Goal: Task Accomplishment & Management: Manage account settings

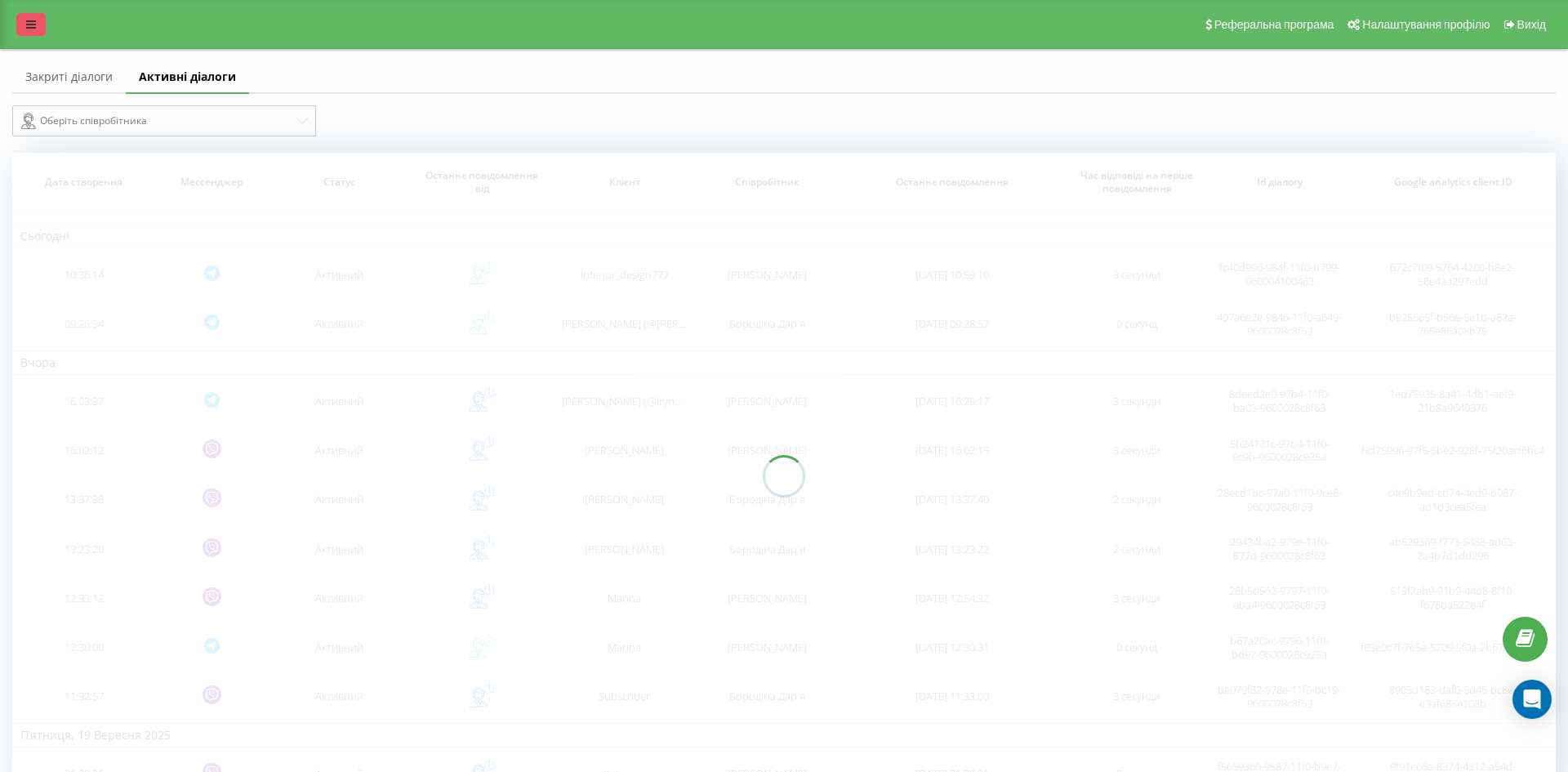
click at [31, 30] on icon at bounding box center [31, 24] width 10 height 12
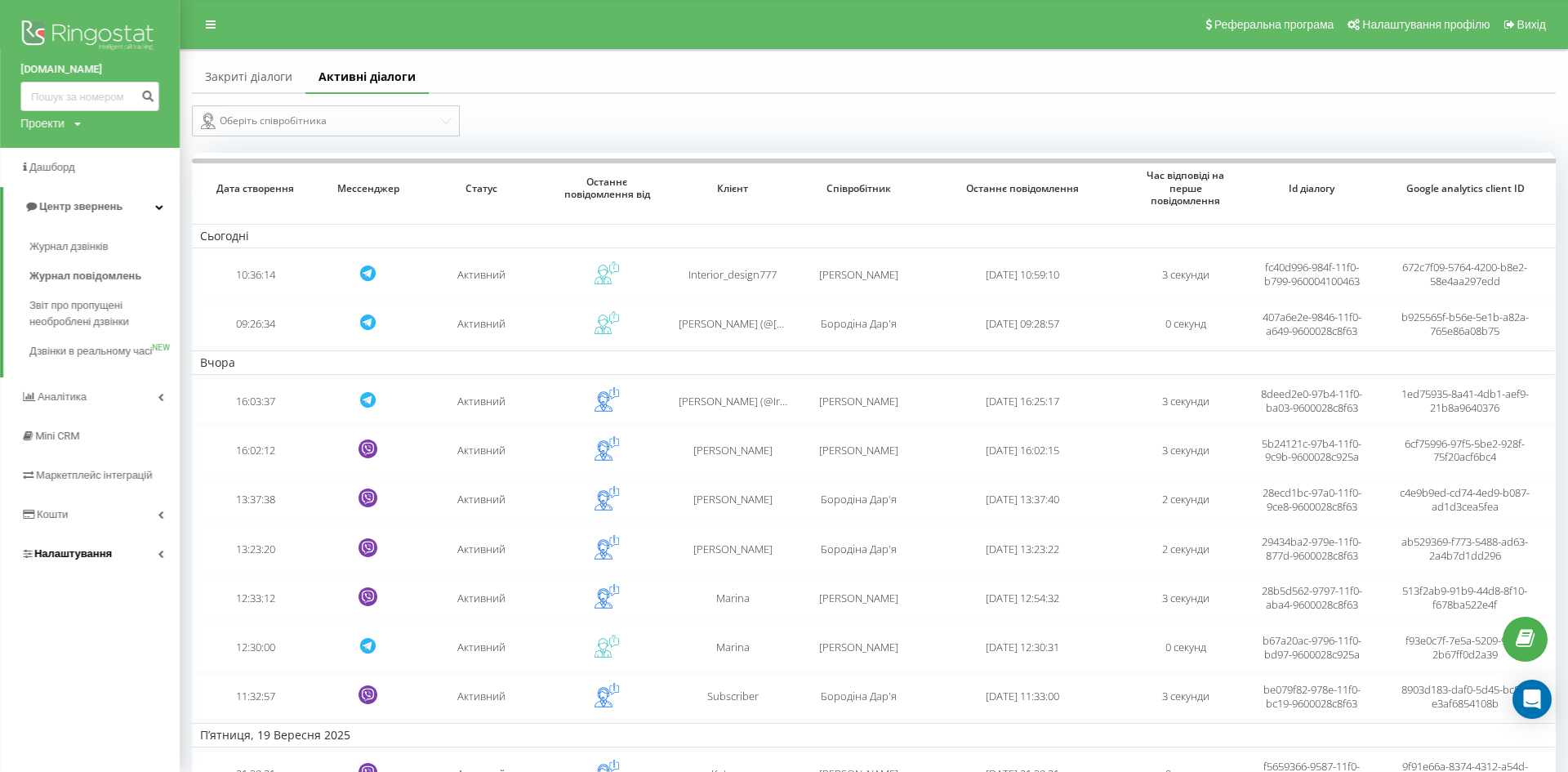
click at [77, 557] on span "Налаштування" at bounding box center [73, 553] width 77 height 13
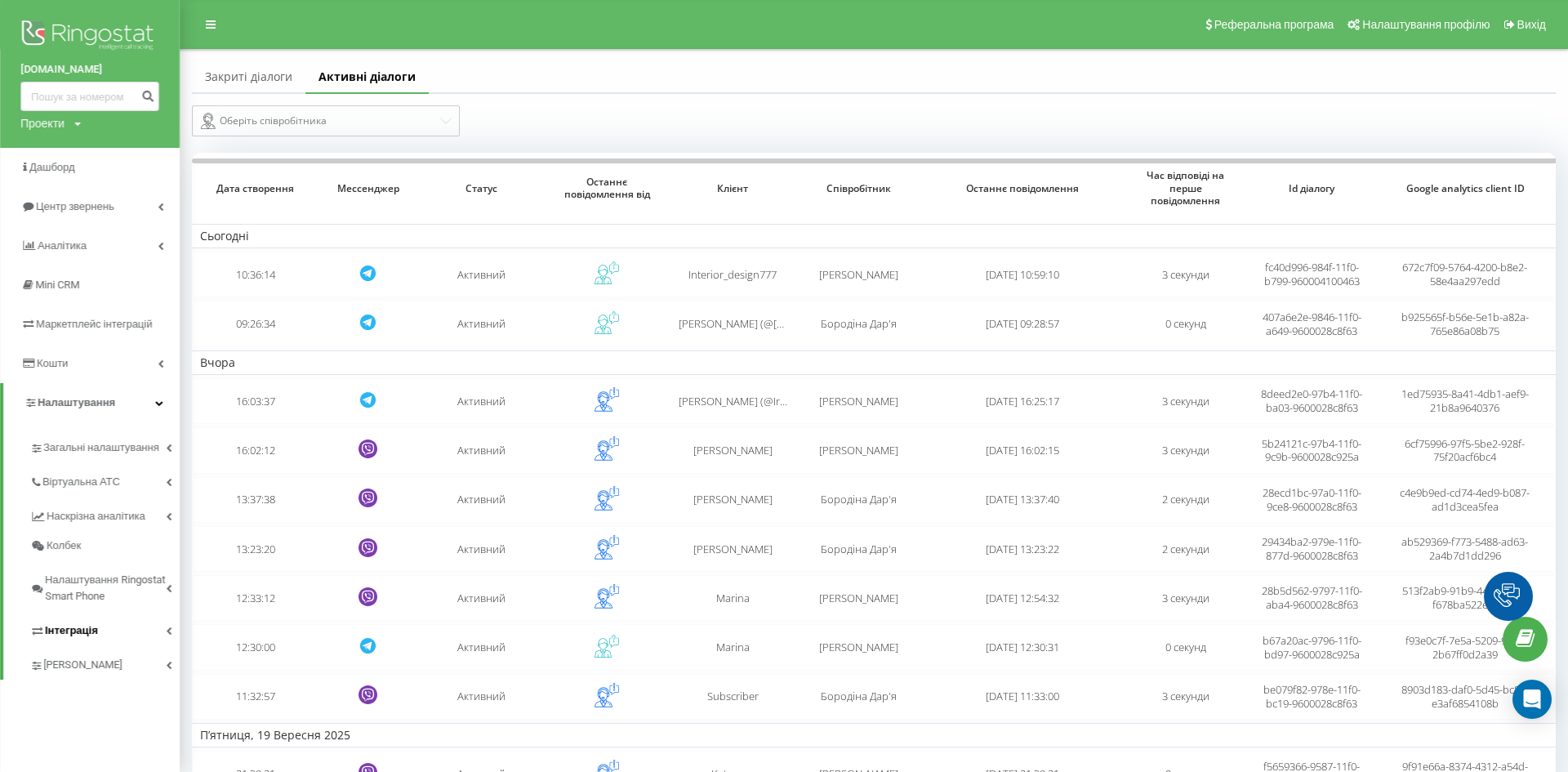
click at [73, 617] on link "Інтеграція" at bounding box center [104, 628] width 150 height 35
click at [80, 645] on link "Інтеграція" at bounding box center [104, 628] width 150 height 35
click at [80, 634] on span "Інтеграція" at bounding box center [71, 630] width 53 height 16
click at [72, 659] on span "Webhooks 2.0" at bounding box center [84, 658] width 67 height 16
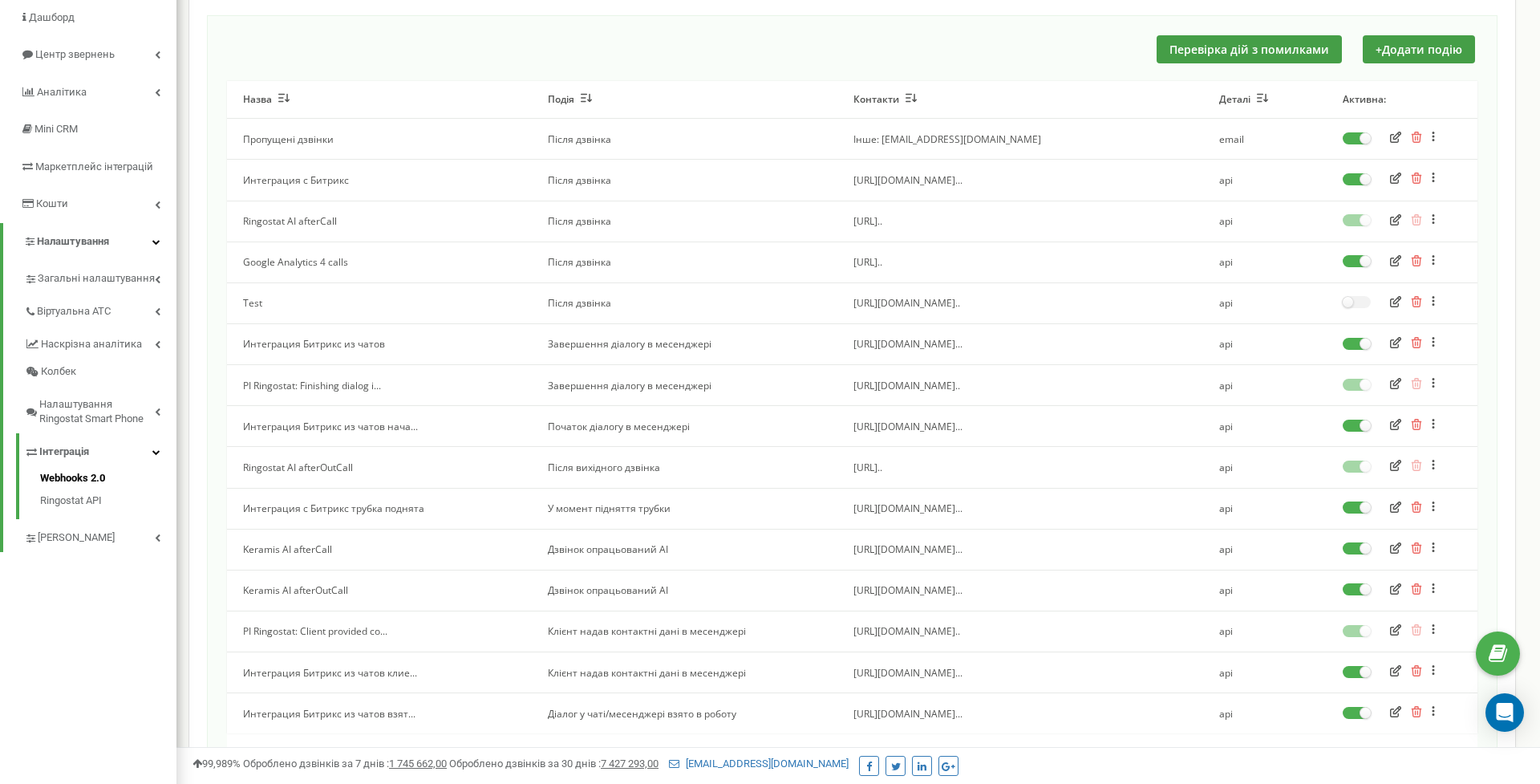
scroll to position [134, 0]
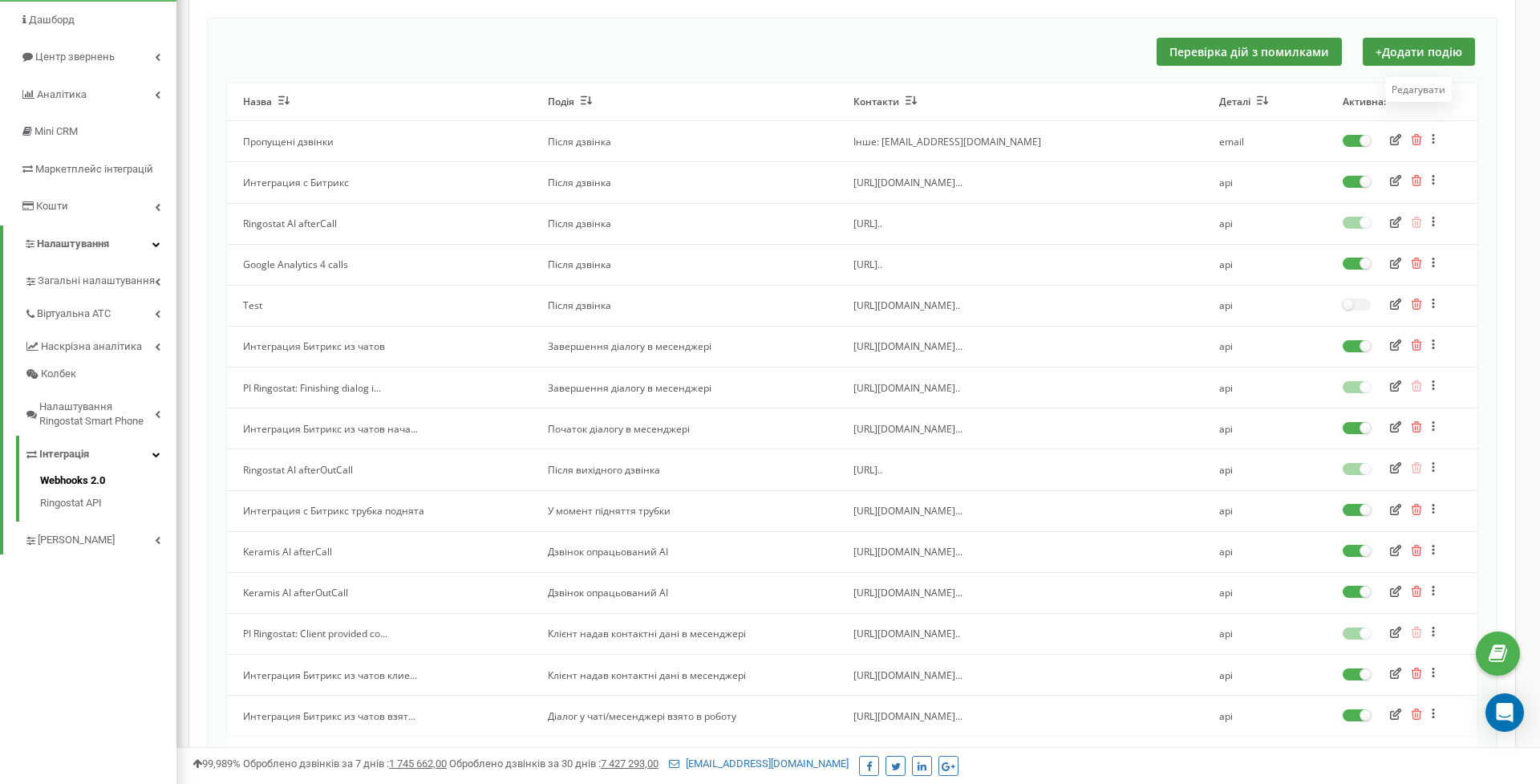
click at [1399, 187] on icon "button" at bounding box center [1396, 181] width 11 height 11
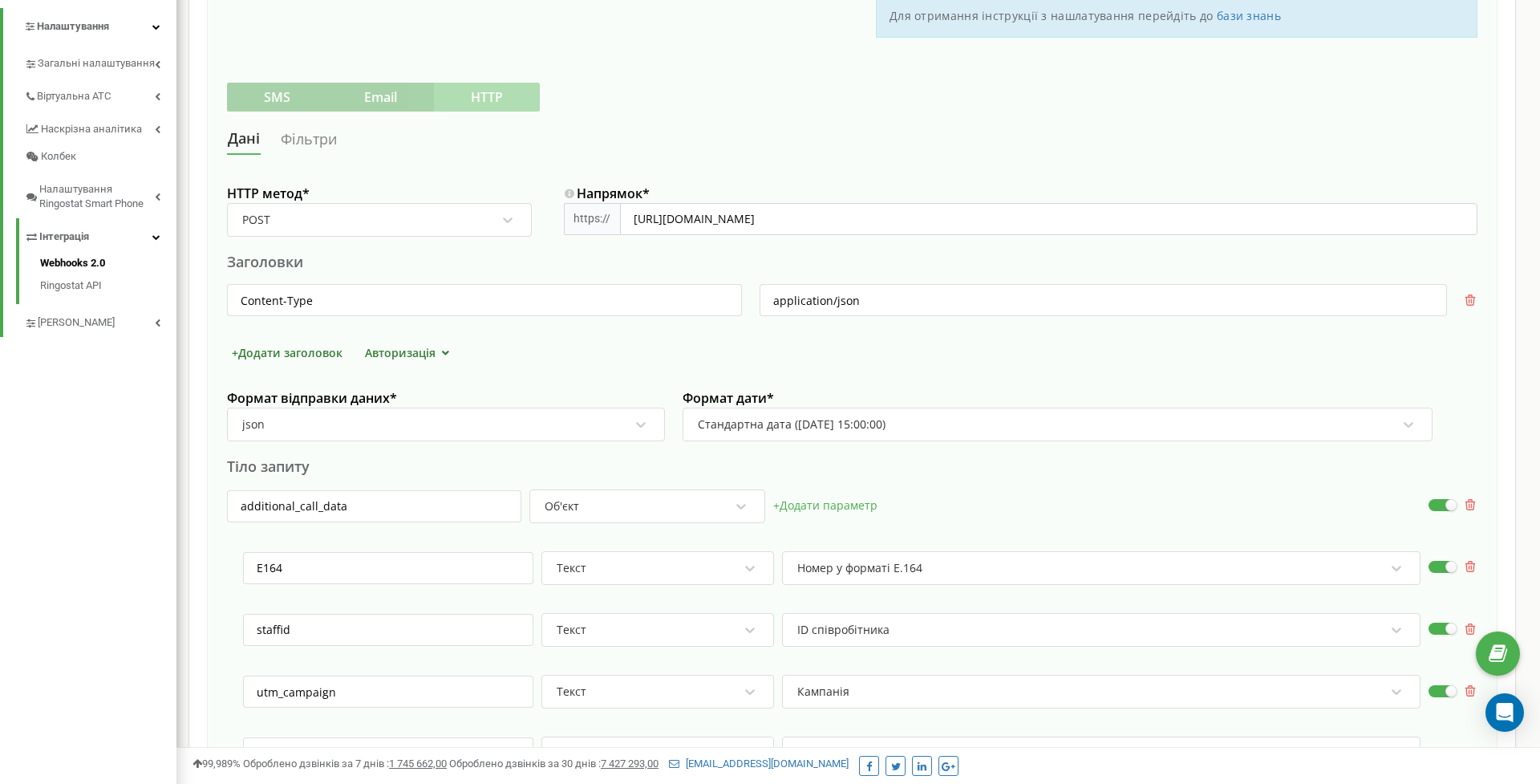
scroll to position [351, 0]
drag, startPoint x: 1311, startPoint y: 214, endPoint x: 596, endPoint y: 209, distance: 715.0
click at [596, 209] on div "https:// https://www.hr.keramis.com.ua/webhooks/acme/MmU2NDMwNTRkZmE0OWM0ZjQ4ZT…" at bounding box center [1021, 218] width 914 height 32
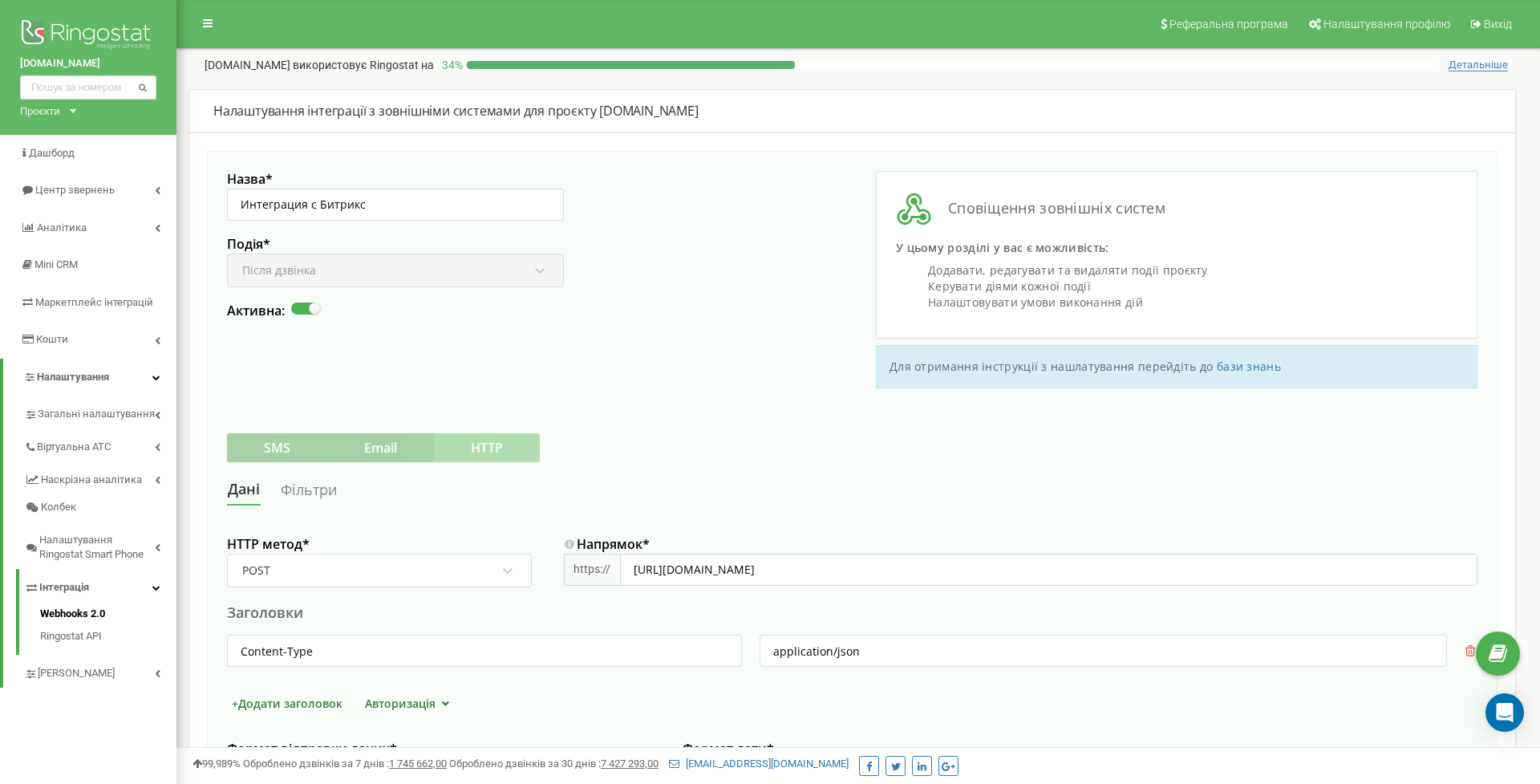
scroll to position [0, 0]
click at [102, 190] on span "Центр звернень" at bounding box center [74, 189] width 78 height 12
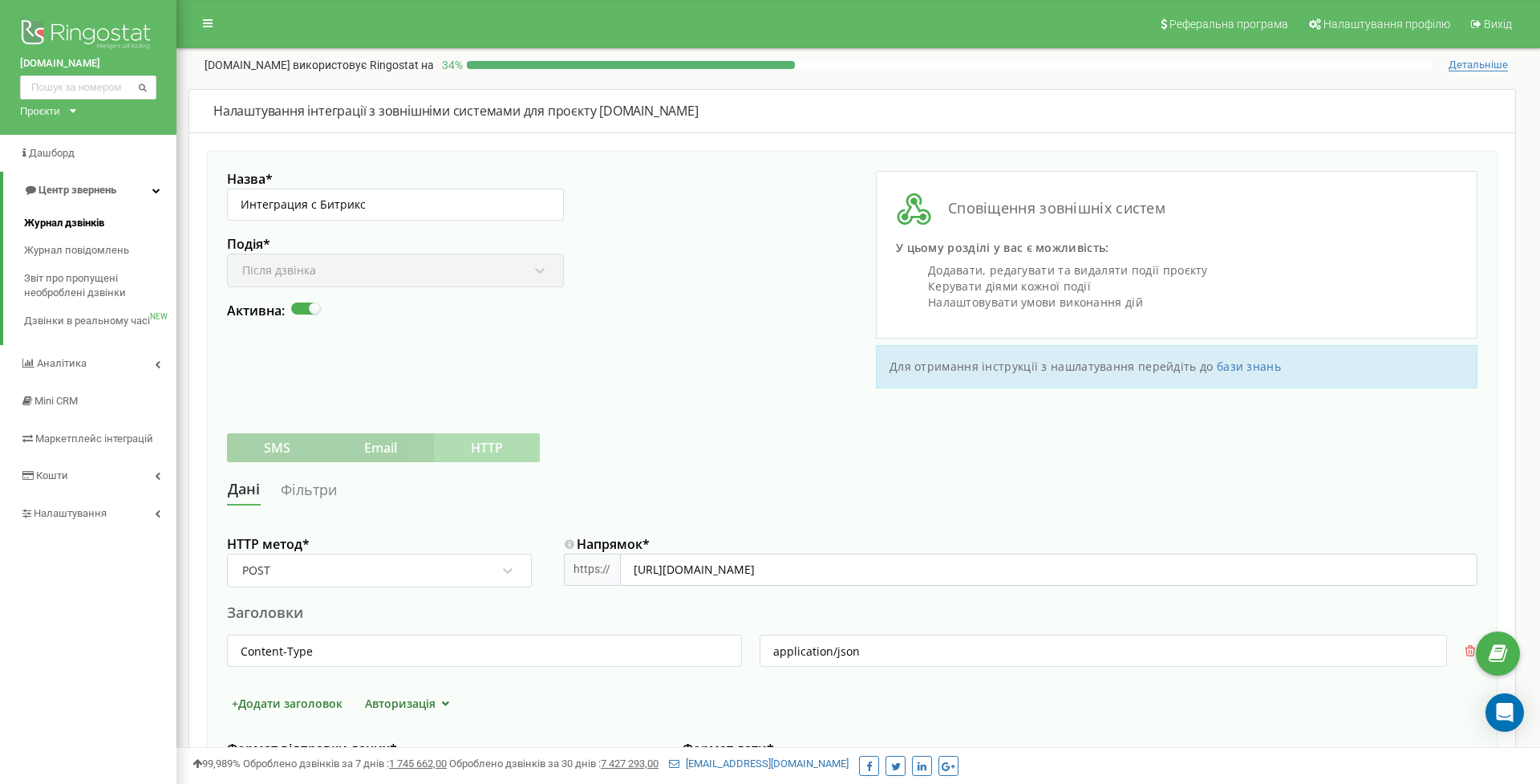
click at [90, 223] on span "Журнал дзвінків" at bounding box center [63, 223] width 81 height 15
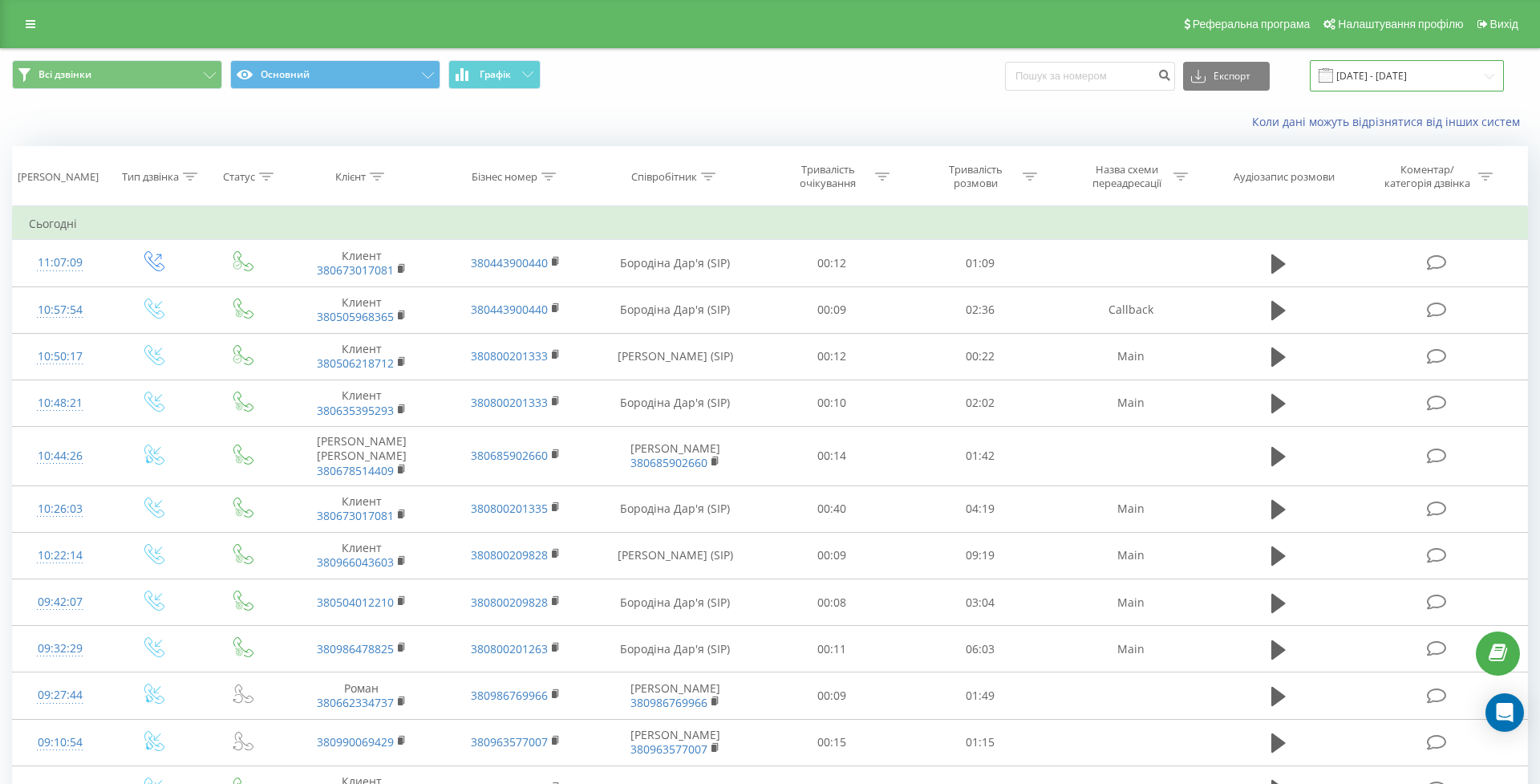
click at [1432, 92] on input "[DATE] - [DATE]" at bounding box center [1406, 76] width 194 height 31
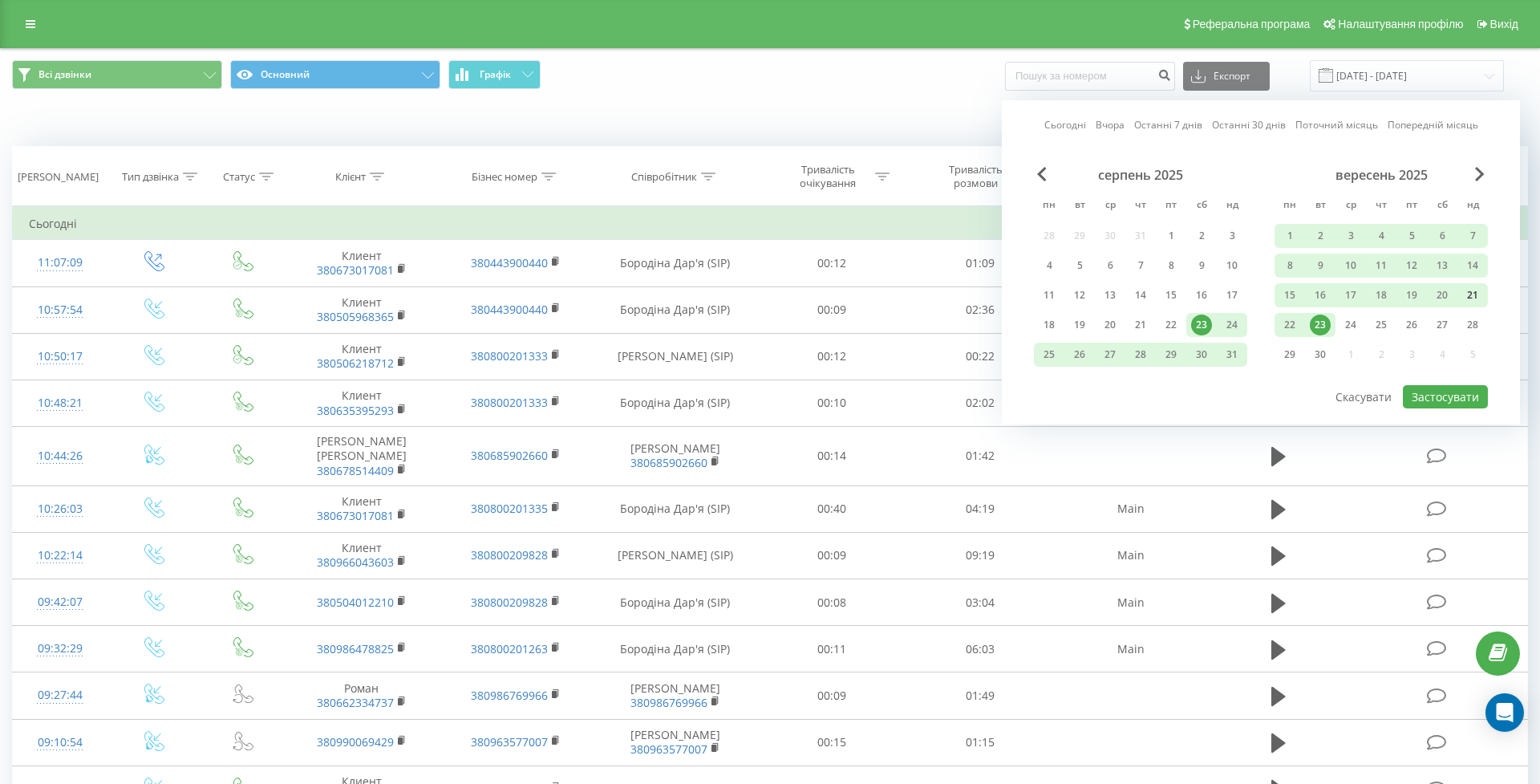
click at [1472, 306] on div "21" at bounding box center [1473, 295] width 21 height 21
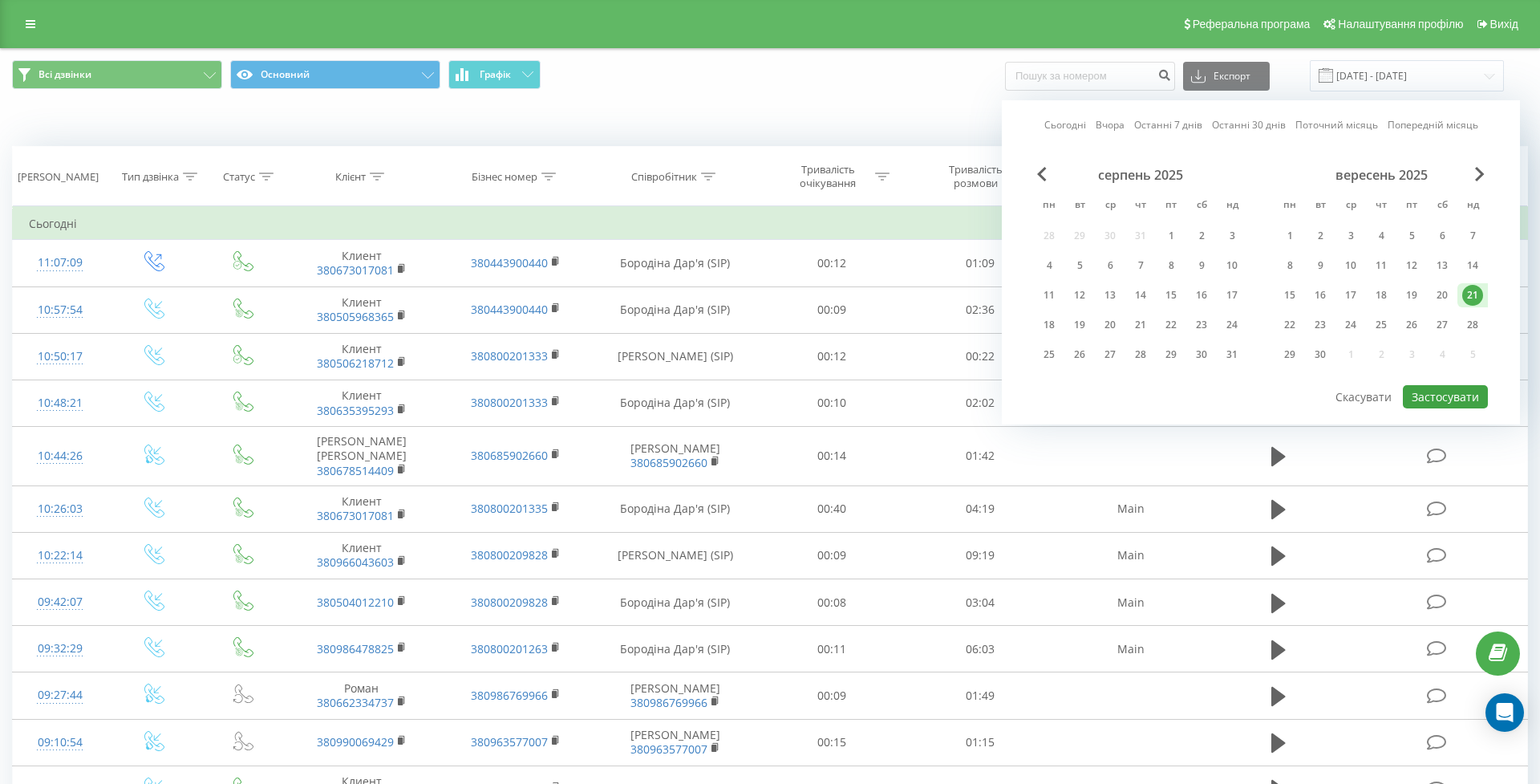
click at [1442, 408] on button "Застосувати" at bounding box center [1446, 397] width 85 height 24
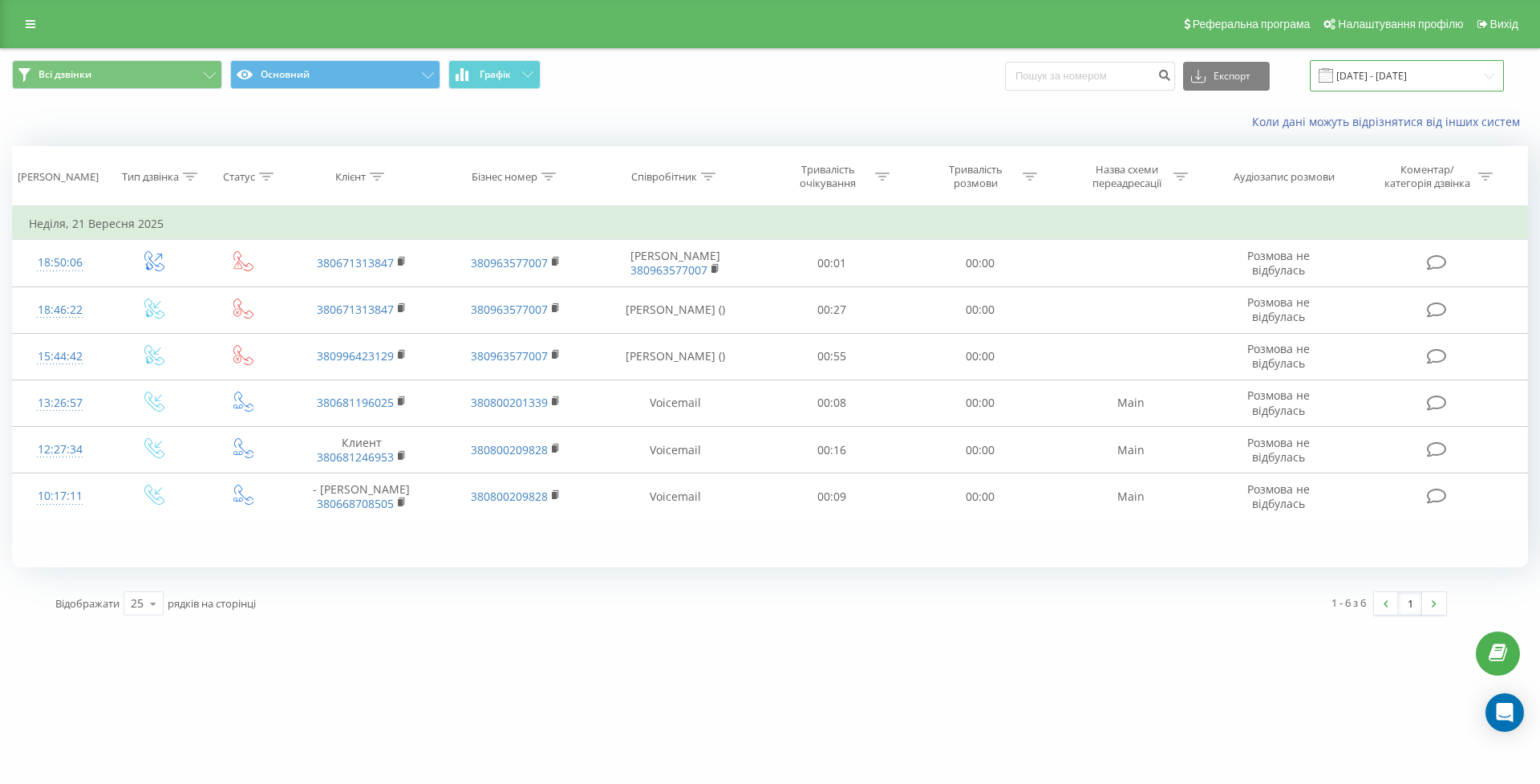
click at [1418, 92] on input "21.09.2025 - 21.09.2025" at bounding box center [1406, 76] width 194 height 31
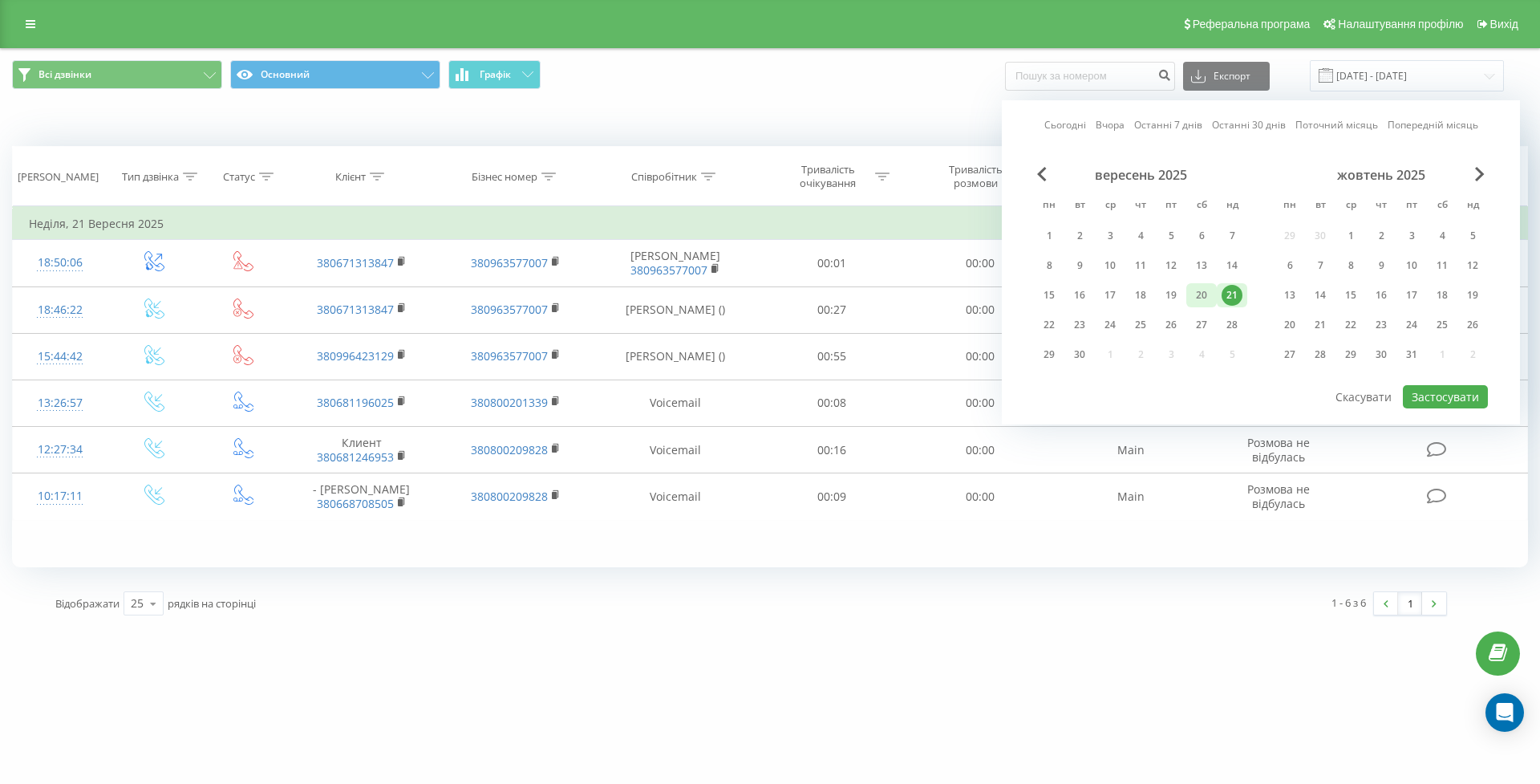
click at [1202, 306] on div "20" at bounding box center [1202, 295] width 21 height 21
click at [1436, 408] on button "Застосувати" at bounding box center [1446, 397] width 85 height 24
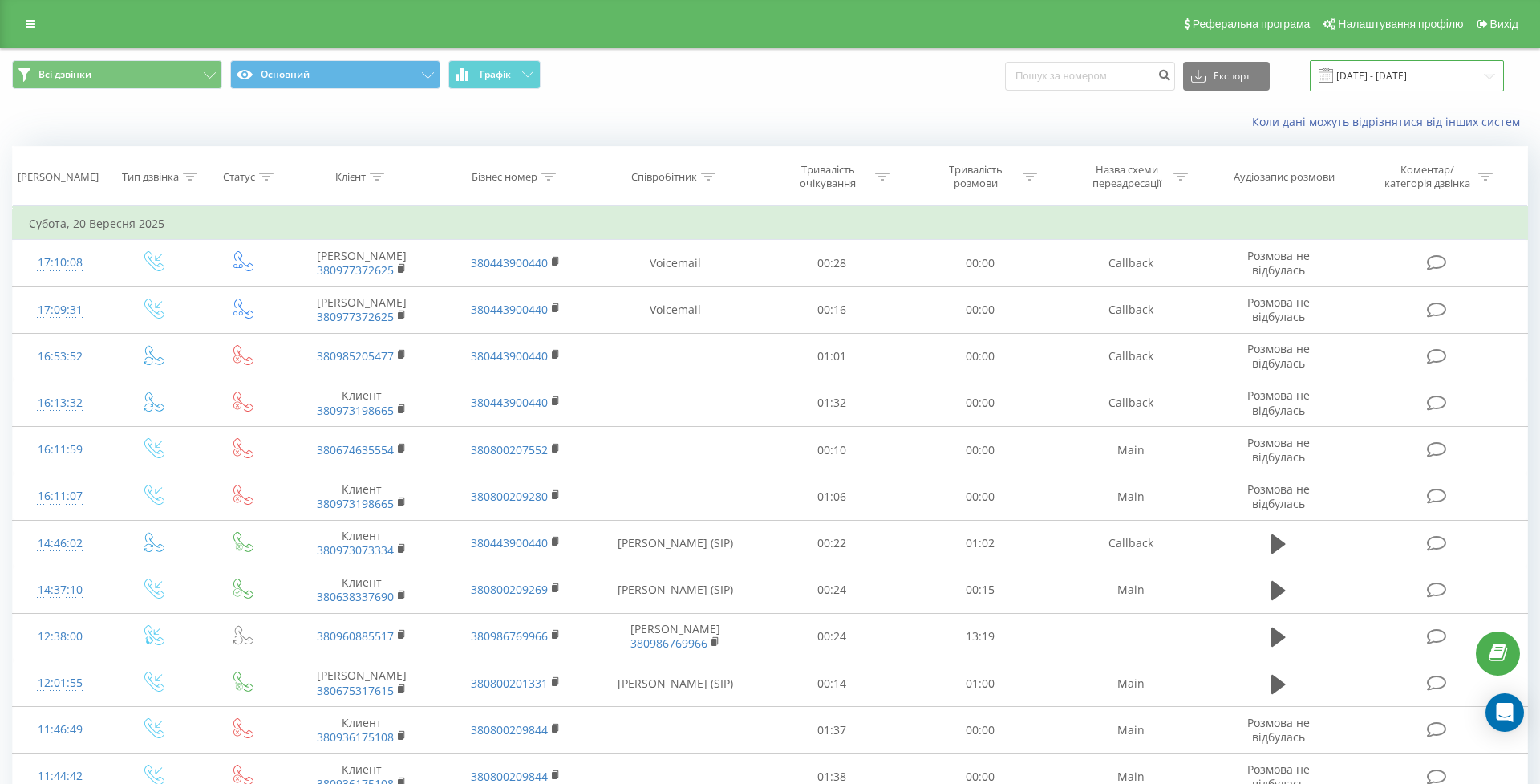
click at [1388, 91] on input "20.09.2025 - 20.09.2025" at bounding box center [1406, 76] width 194 height 31
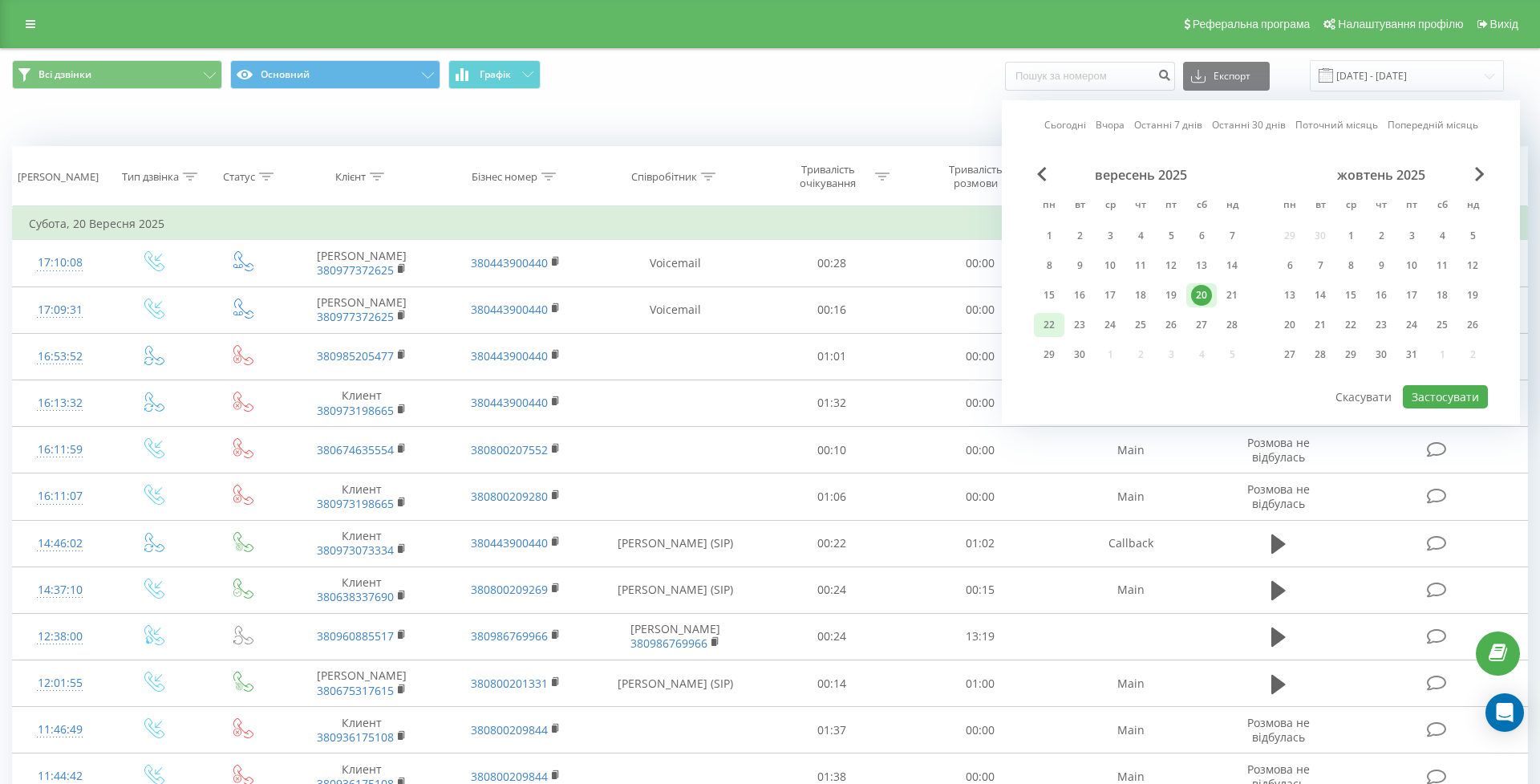
click at [1048, 335] on div "22" at bounding box center [1049, 325] width 21 height 21
click at [1420, 408] on button "Застосувати" at bounding box center [1446, 397] width 85 height 24
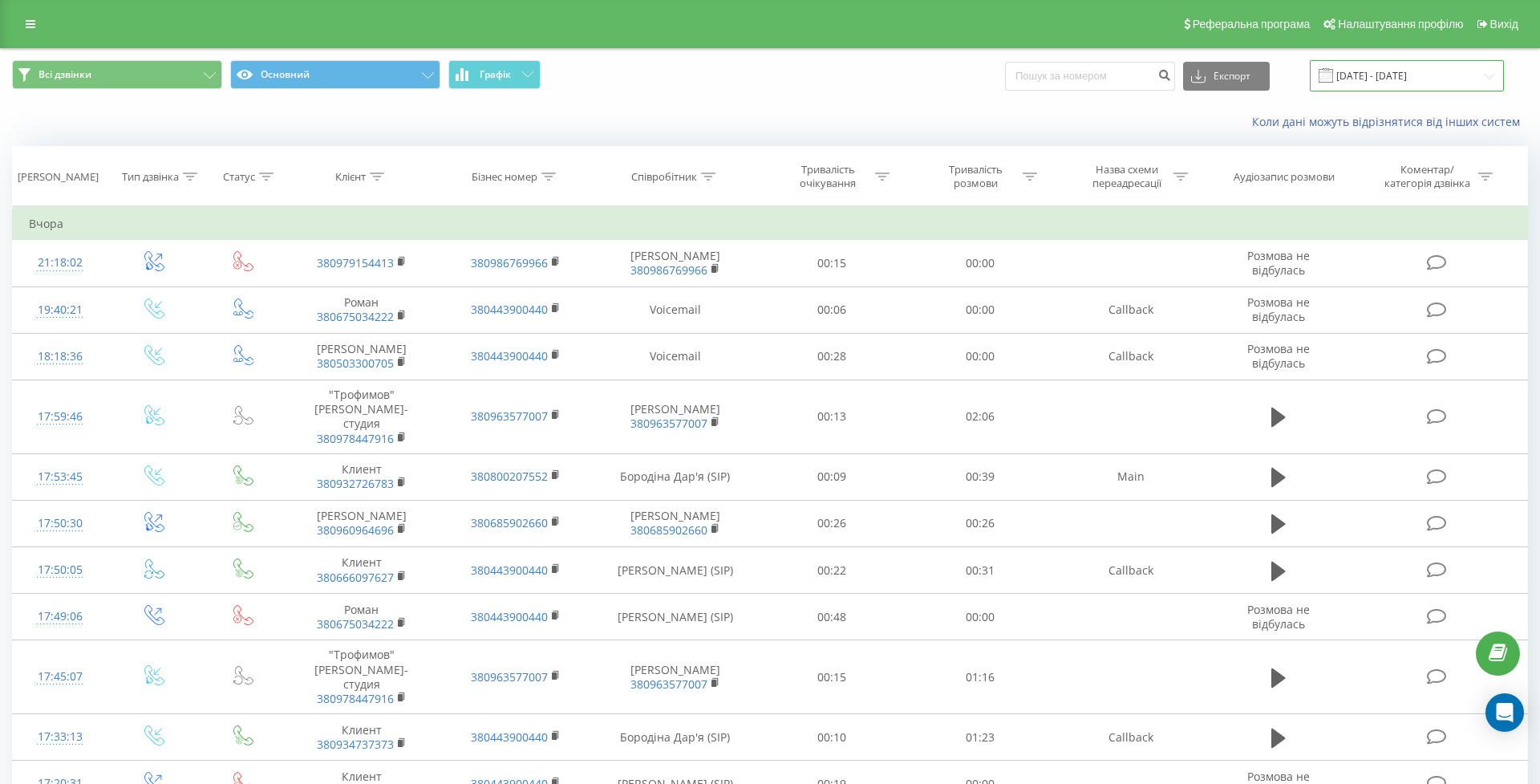
click at [1436, 87] on input "22.09.2025 - 22.09.2025" at bounding box center [1406, 76] width 194 height 31
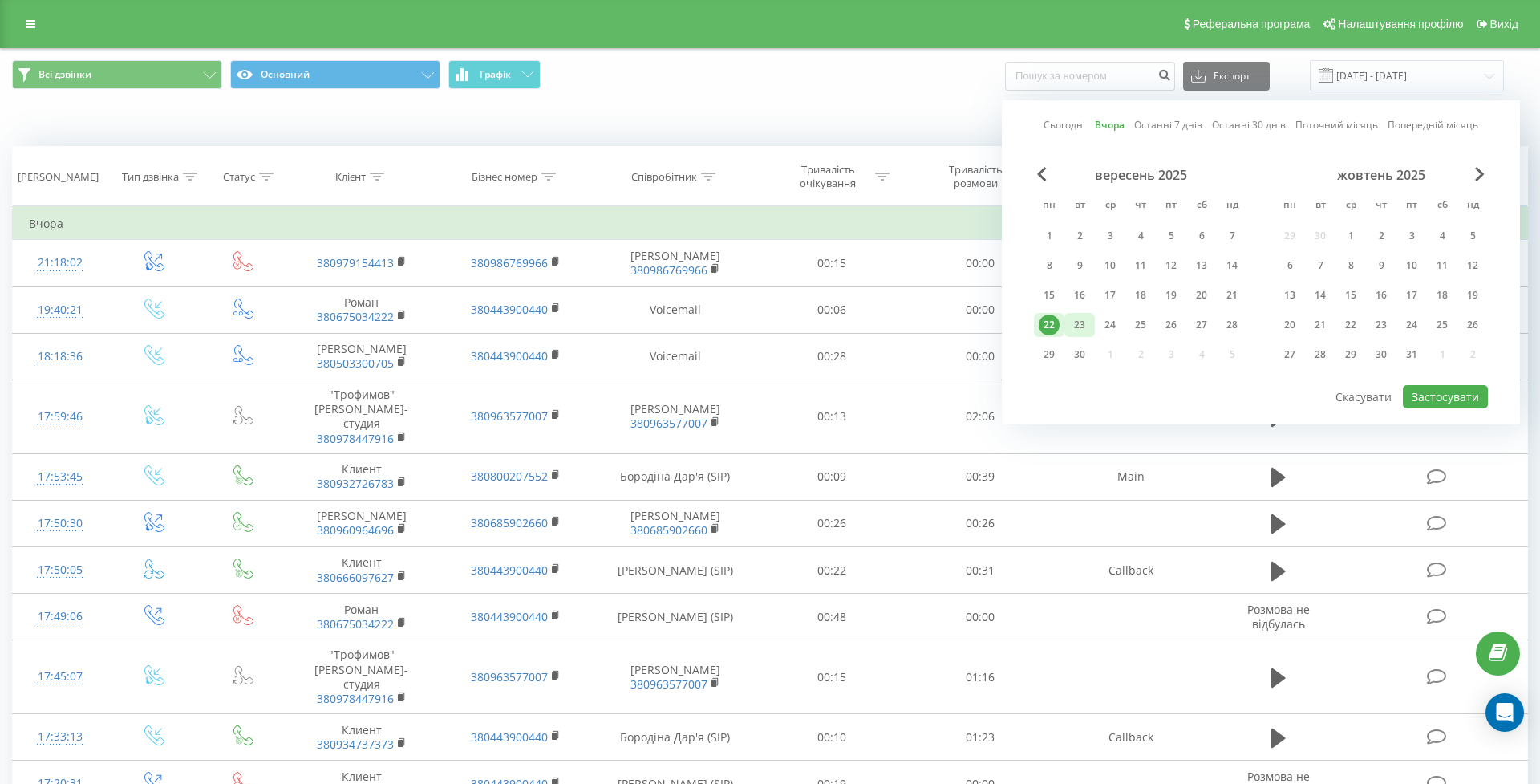
click at [1082, 317] on div "23" at bounding box center [1080, 325] width 21 height 21
click at [1452, 396] on button "Застосувати" at bounding box center [1446, 397] width 85 height 24
type input "23.09.2025 - 23.09.2025"
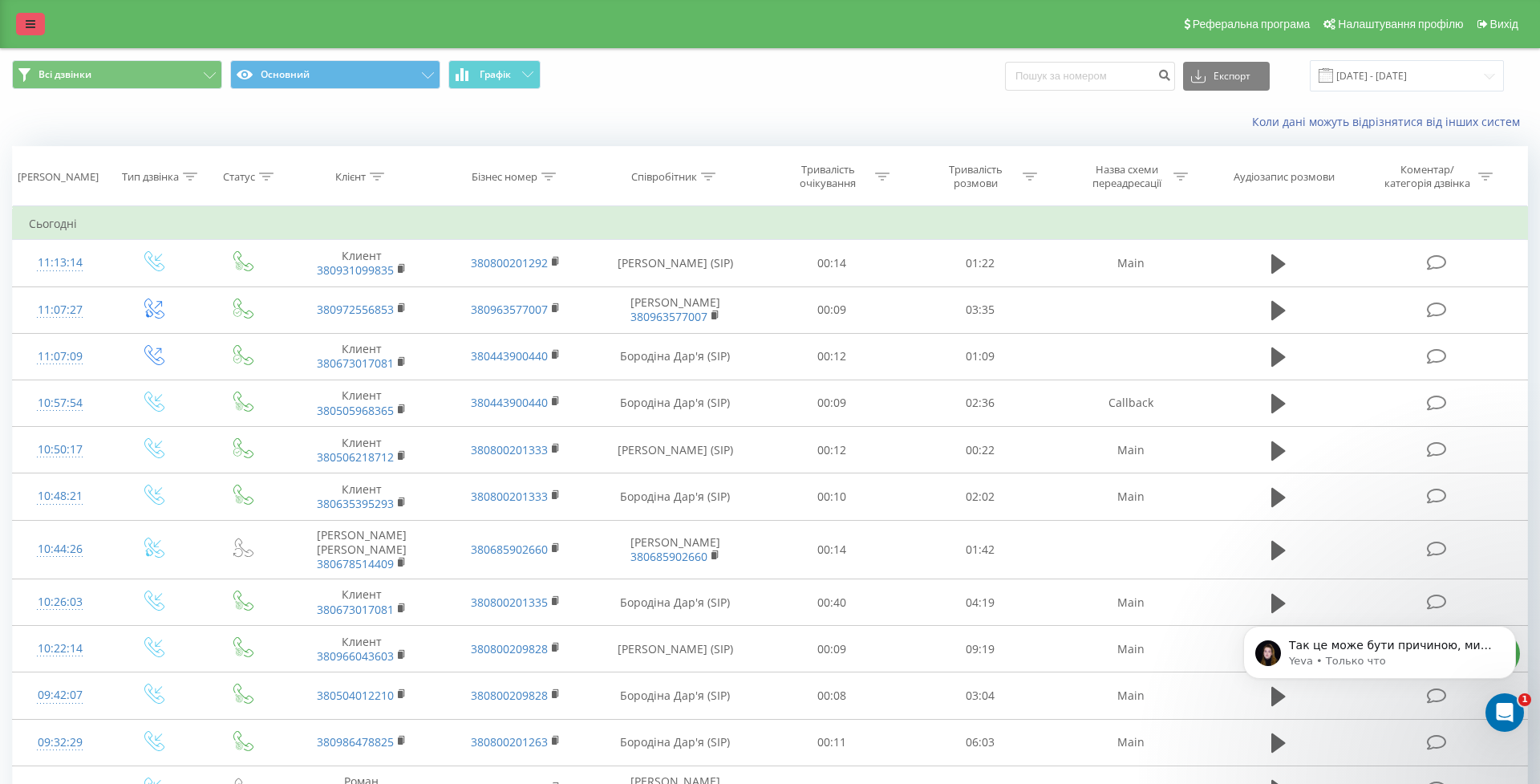
click at [37, 24] on link at bounding box center [30, 25] width 28 height 23
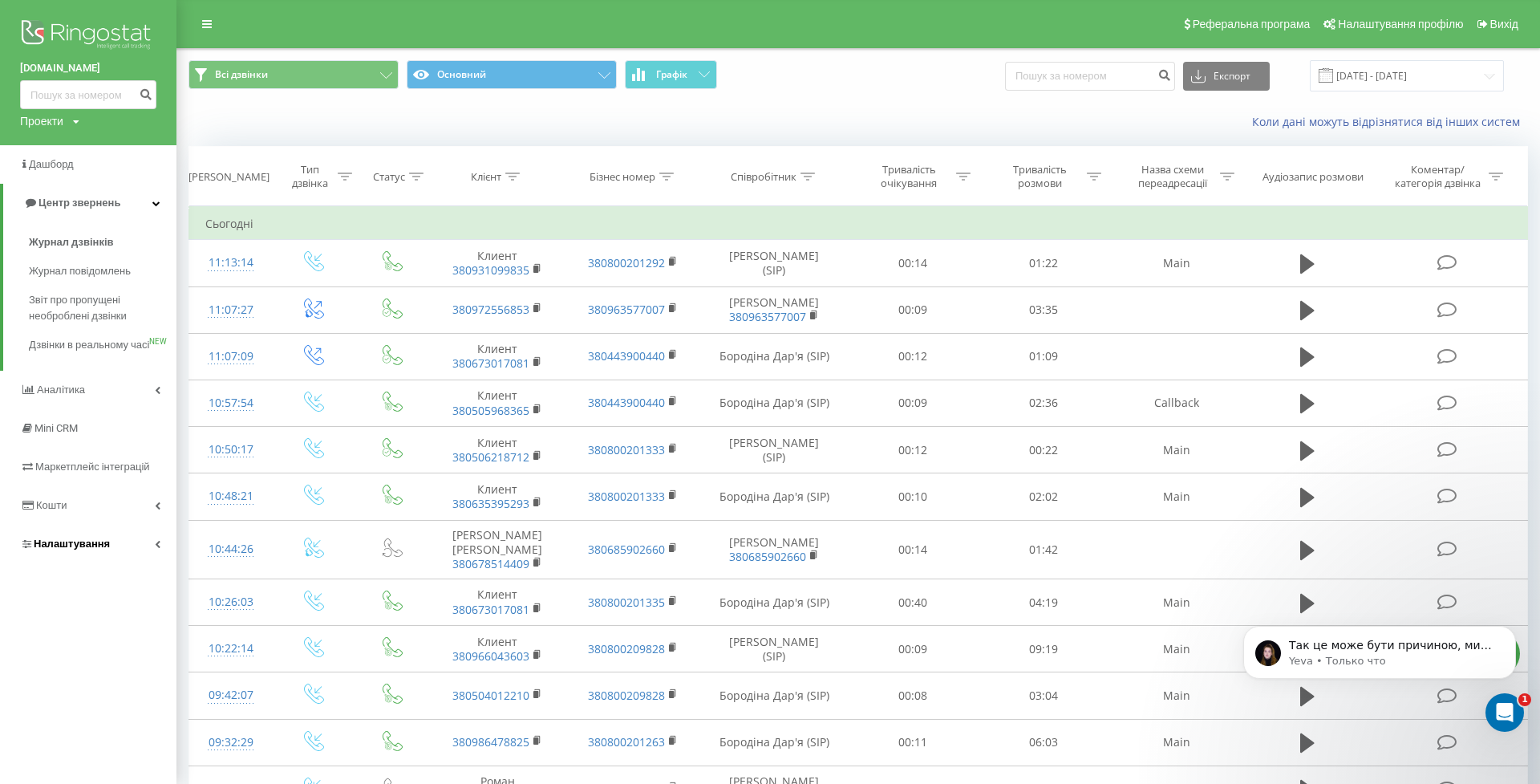
click at [81, 549] on span "Налаштування" at bounding box center [72, 543] width 76 height 12
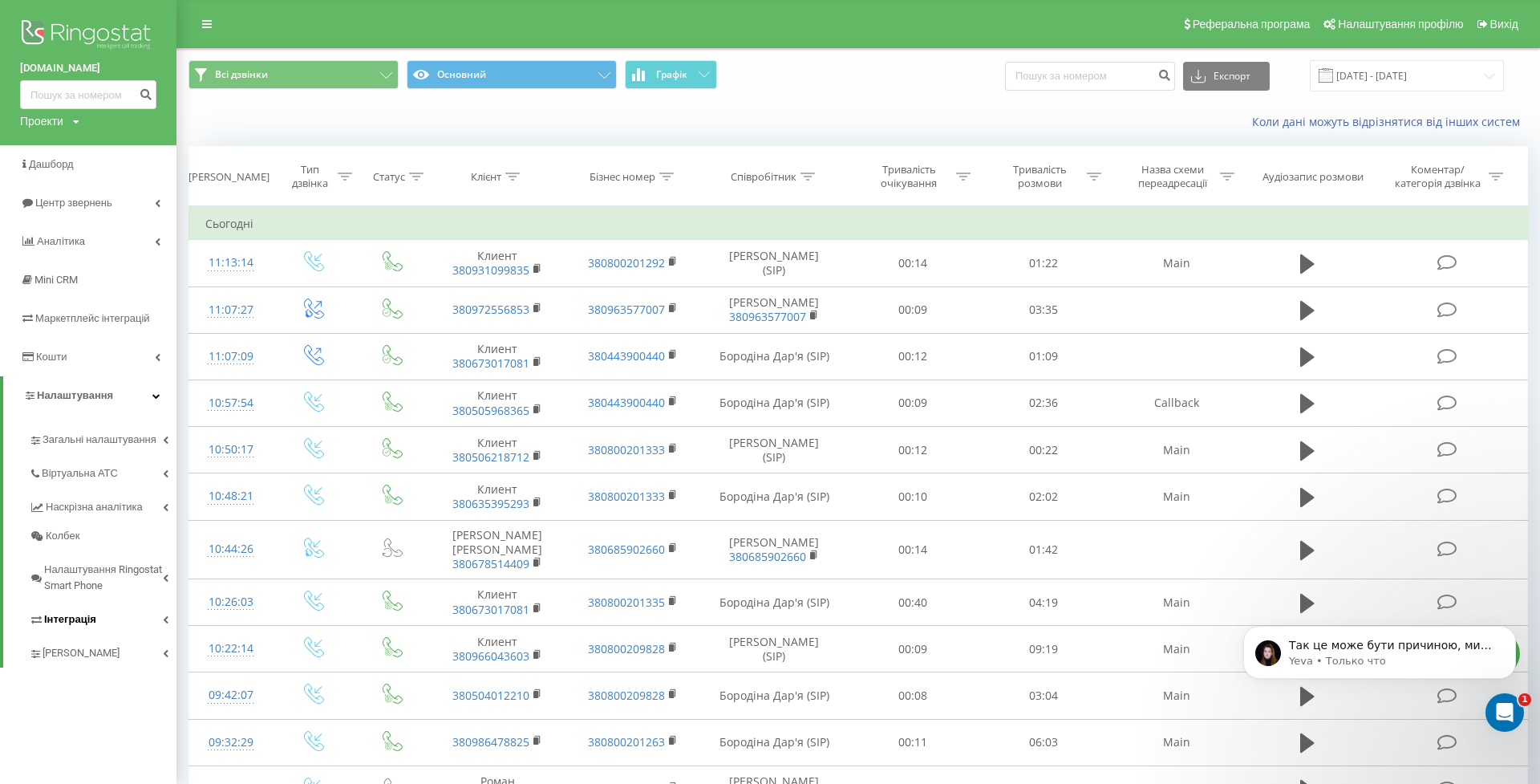
click at [76, 626] on span "Інтеграція" at bounding box center [70, 619] width 52 height 16
click at [76, 650] on span "Webhooks 2.0" at bounding box center [82, 647] width 65 height 16
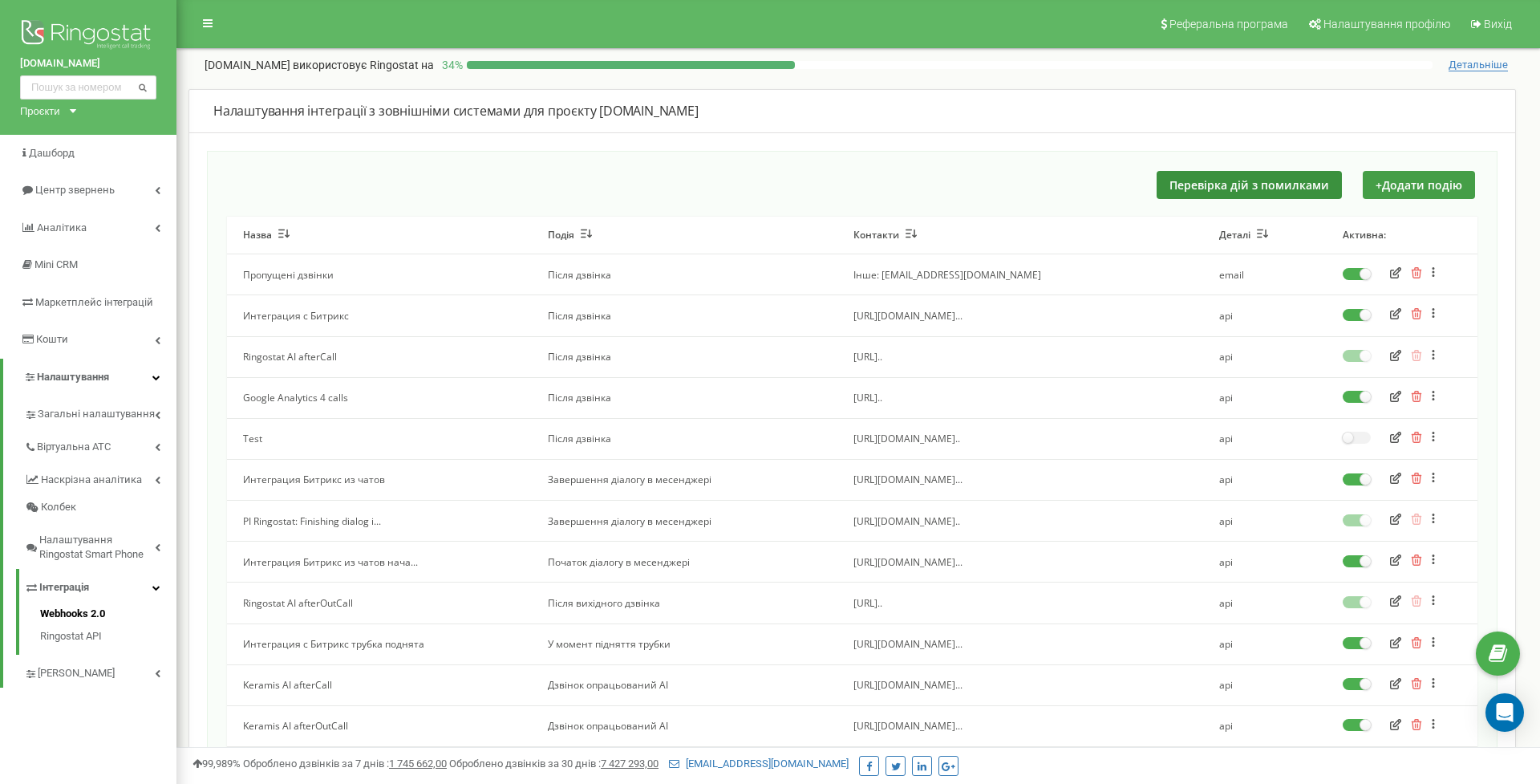
click at [1179, 192] on button "Перевірка дій з помилками" at bounding box center [1250, 185] width 186 height 28
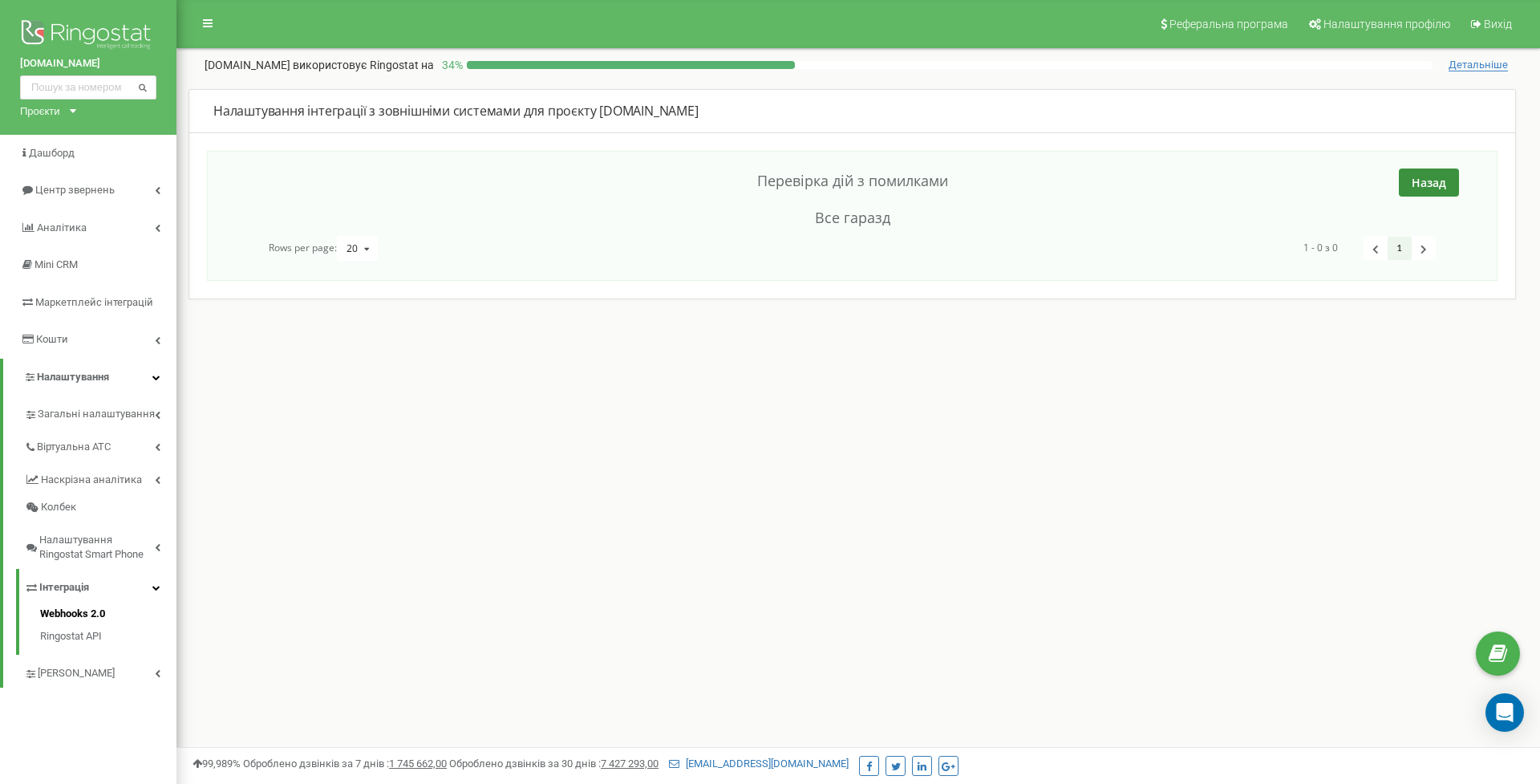
click at [1420, 174] on button "Назад" at bounding box center [1429, 183] width 61 height 28
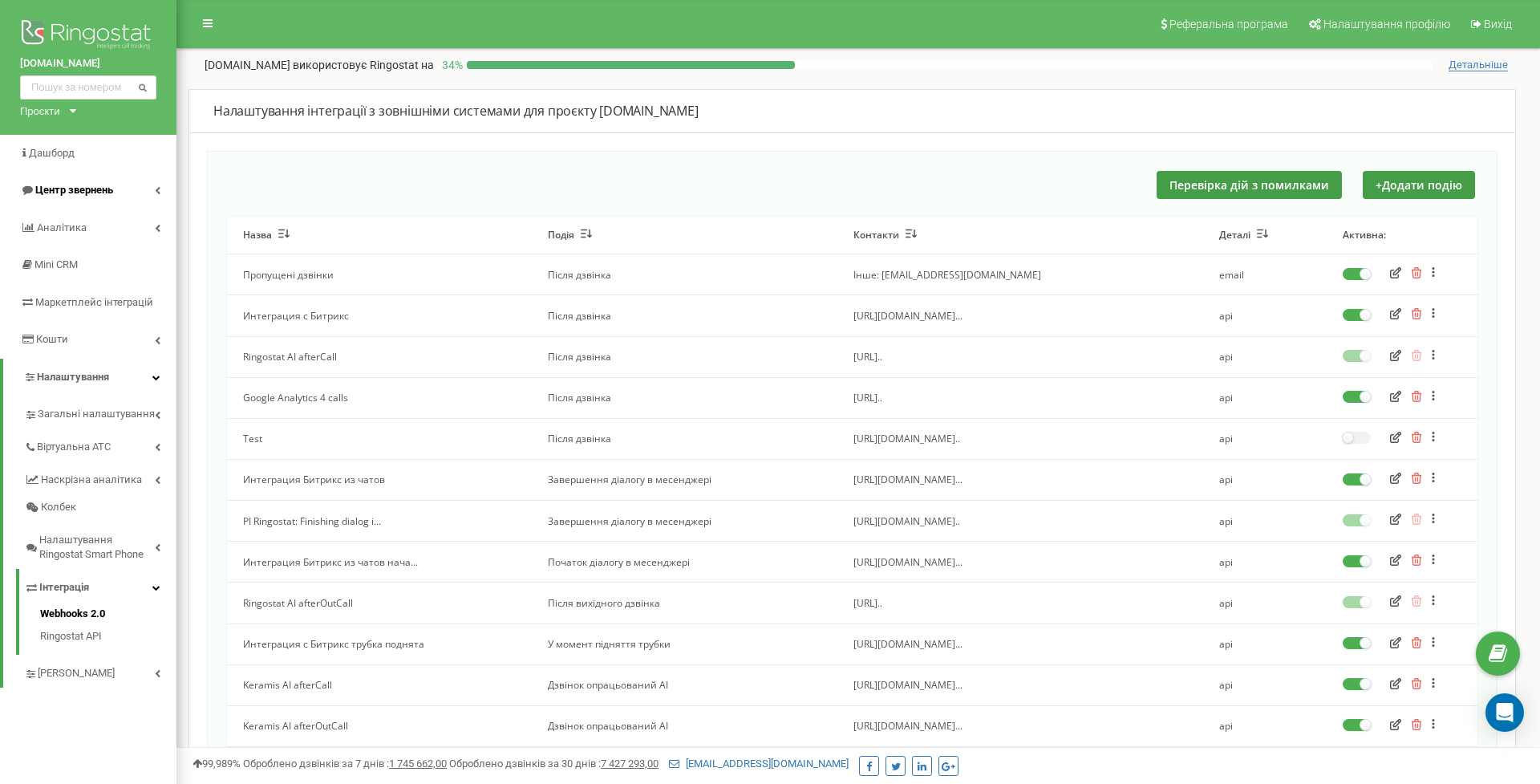
click at [37, 176] on link "Центр звернень" at bounding box center [88, 190] width 176 height 38
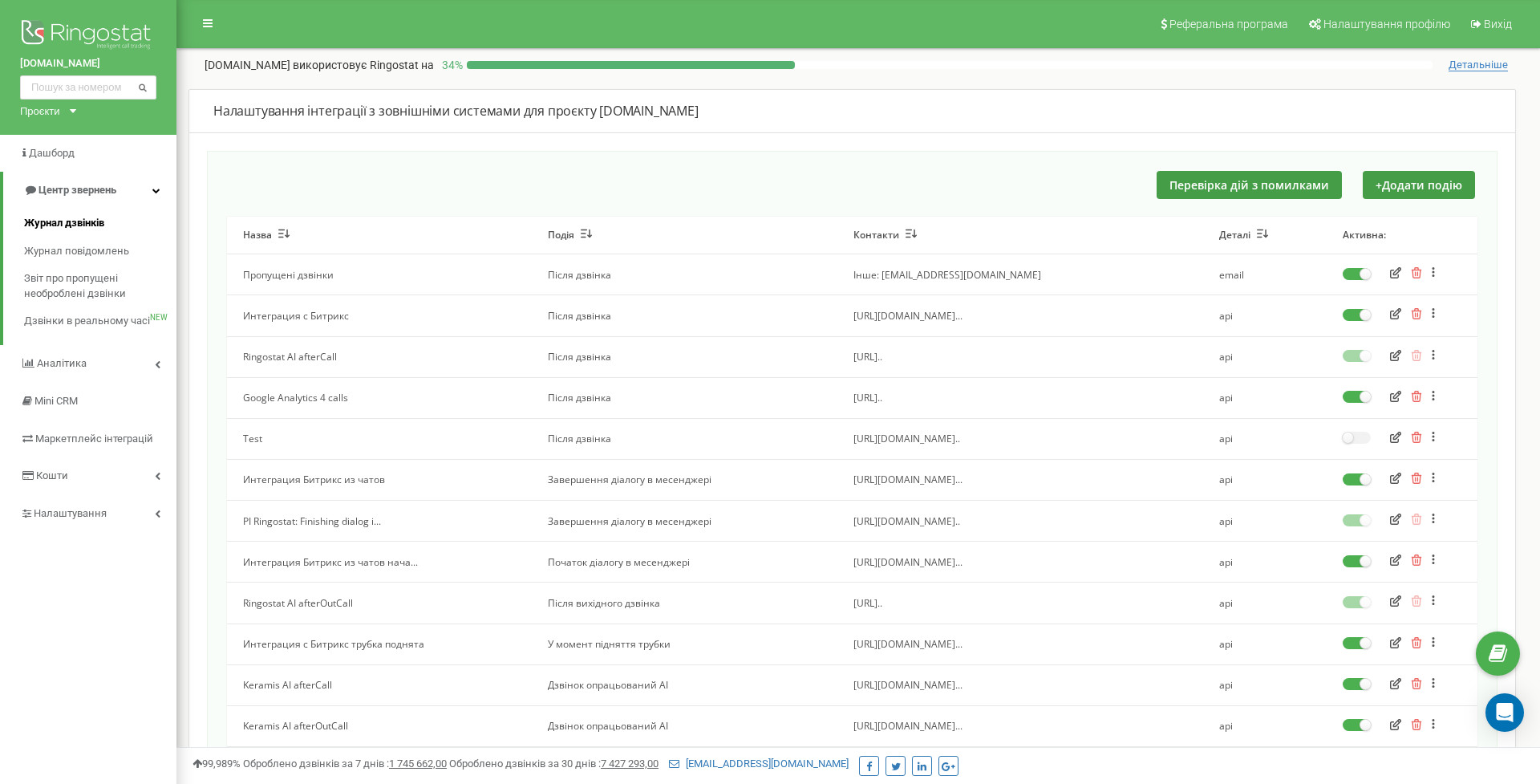
click at [61, 209] on link "Журнал дзвінків" at bounding box center [99, 223] width 152 height 28
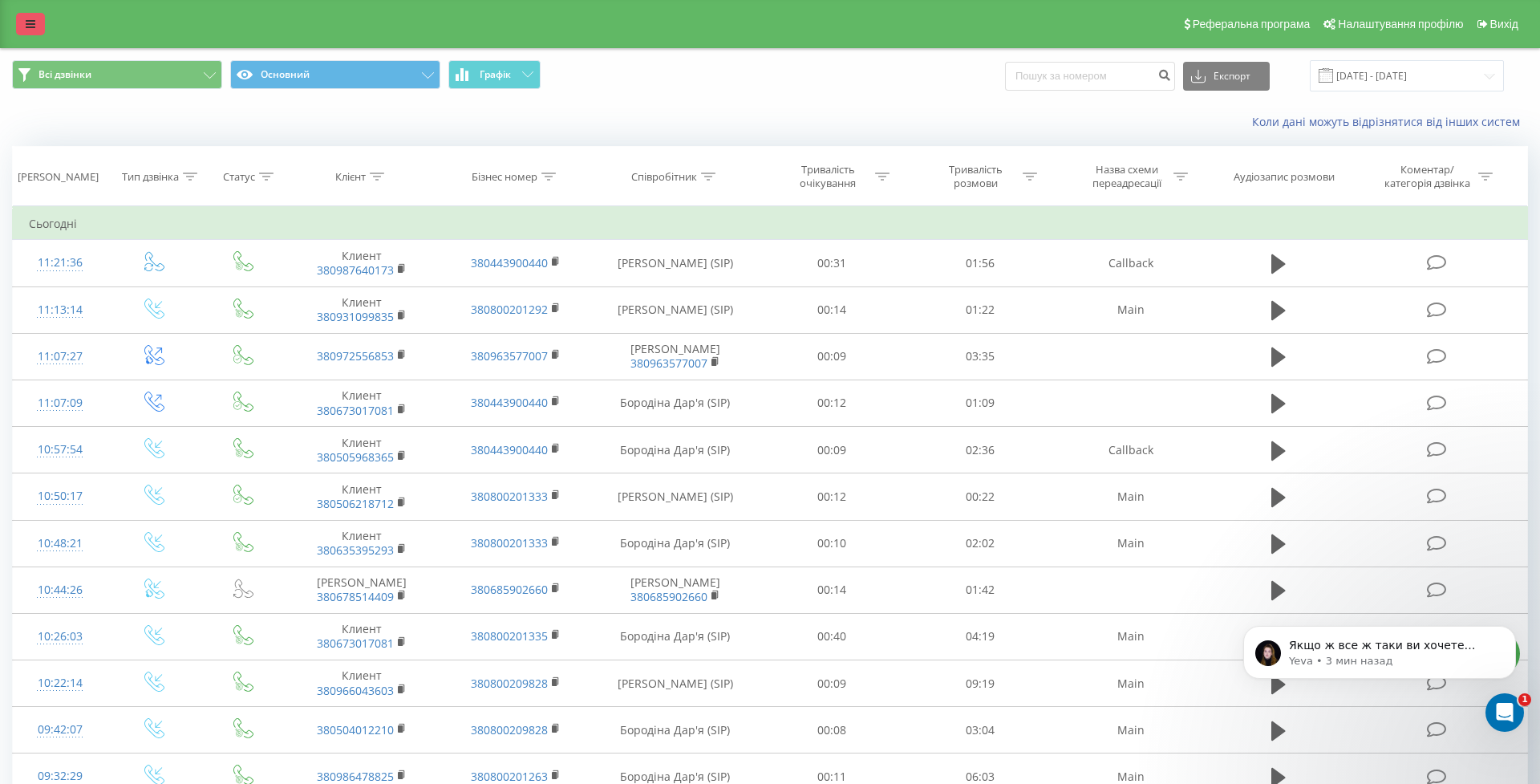
click at [39, 35] on link at bounding box center [30, 25] width 28 height 23
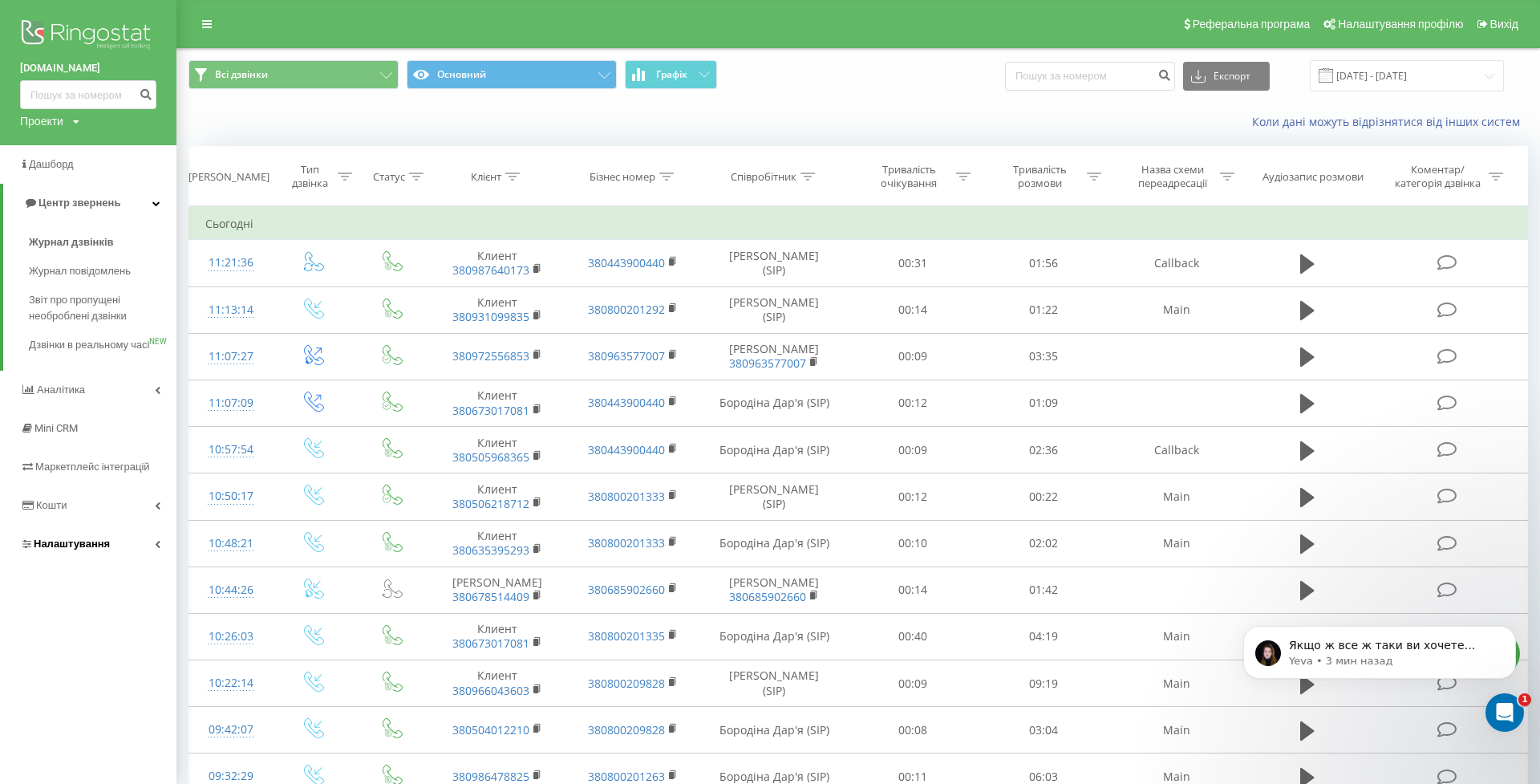
click at [75, 549] on span "Налаштування" at bounding box center [72, 543] width 76 height 12
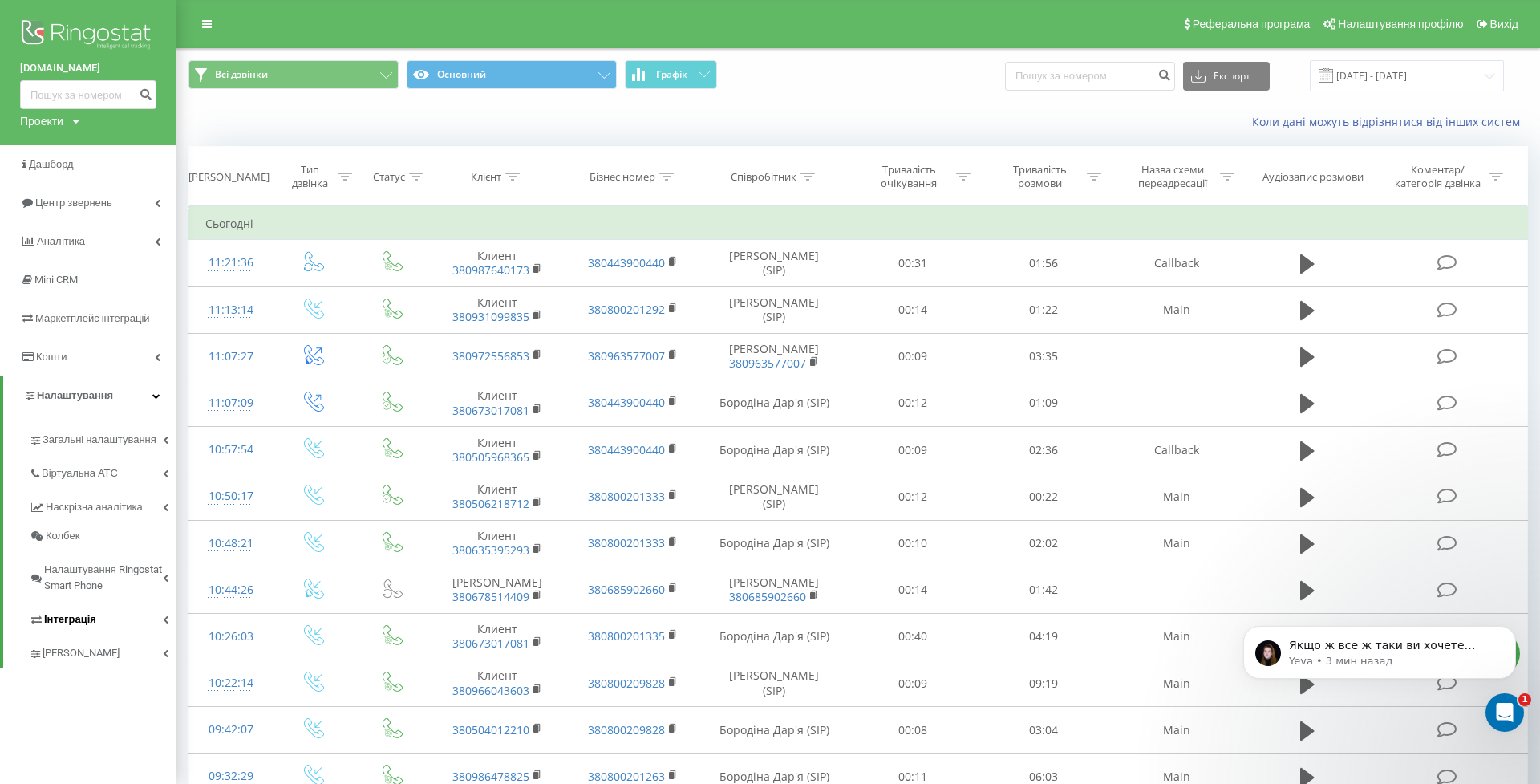
click at [69, 612] on span "Інтеграція" at bounding box center [70, 619] width 52 height 16
click at [75, 639] on span "Webhooks 2.0" at bounding box center [82, 647] width 65 height 16
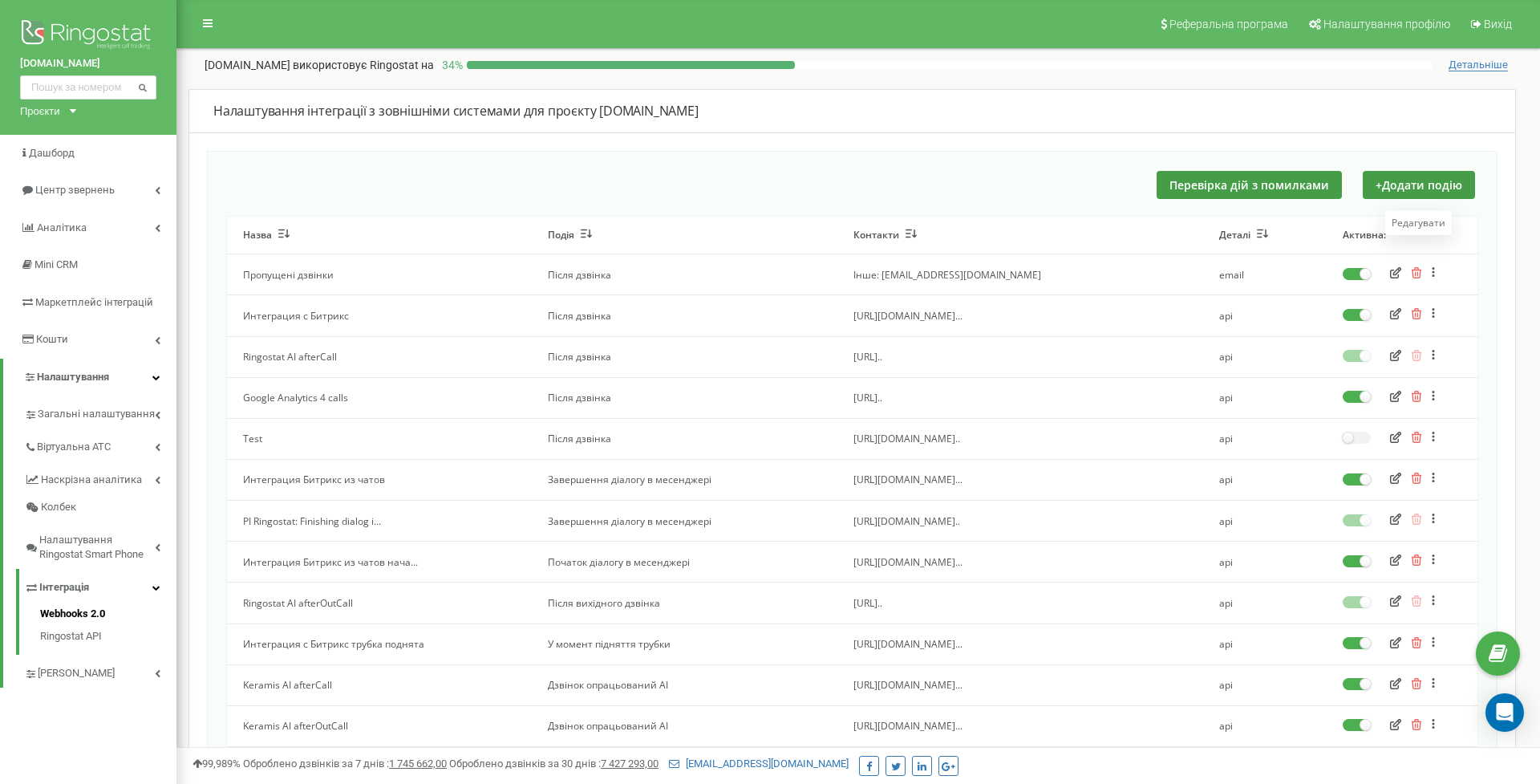
click at [1399, 319] on icon "button" at bounding box center [1396, 313] width 11 height 11
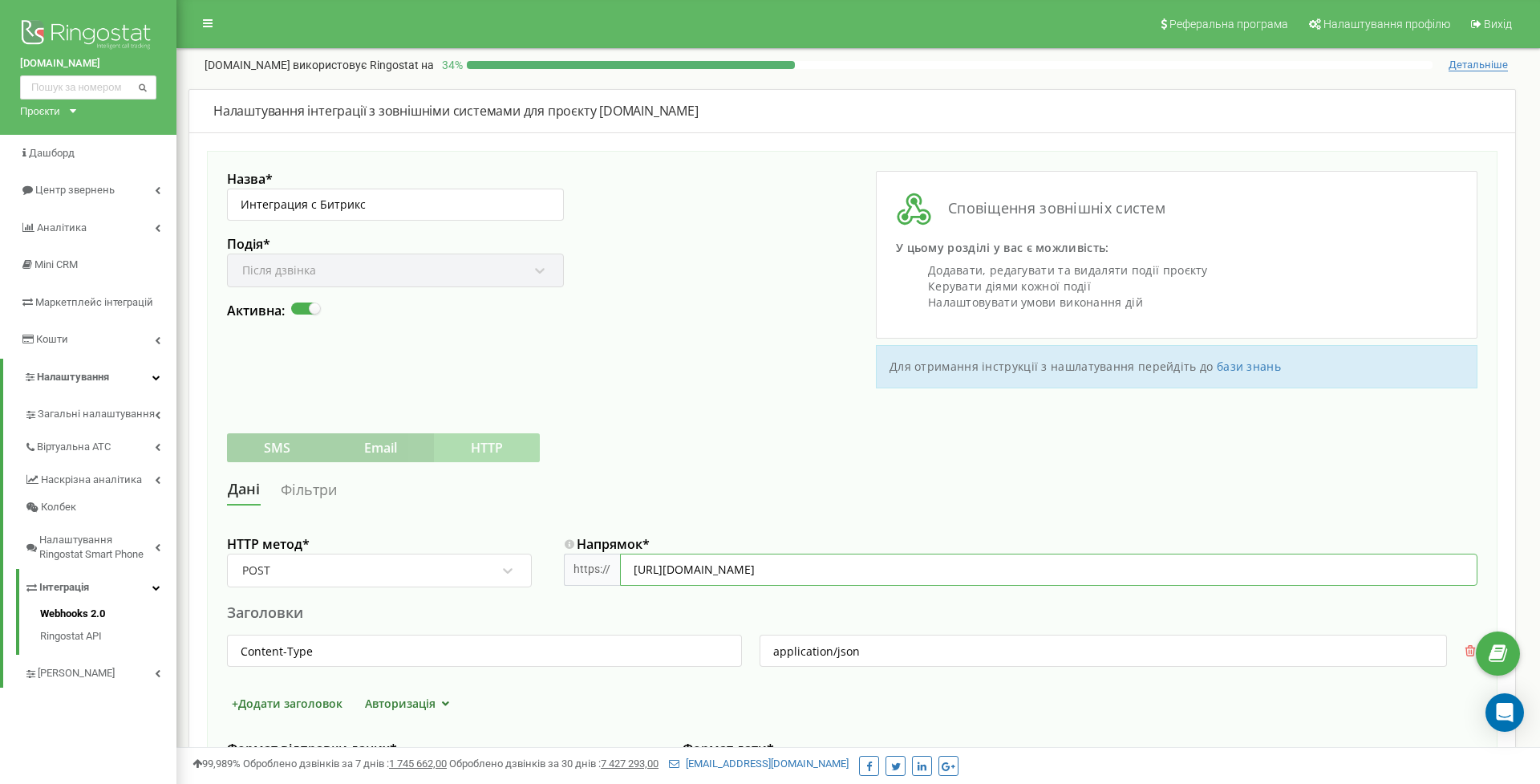
click at [1346, 564] on input "[URL][DOMAIN_NAME]" at bounding box center [1049, 570] width 858 height 32
drag, startPoint x: 1359, startPoint y: 564, endPoint x: 621, endPoint y: 570, distance: 738.0
click at [621, 570] on input "https://www.hr.keramis.com.ua/webhooks/acme/MmU2NDMwNTRkZmE0OWM0ZjQ4ZTdhMTAzYzU…" at bounding box center [1049, 570] width 858 height 32
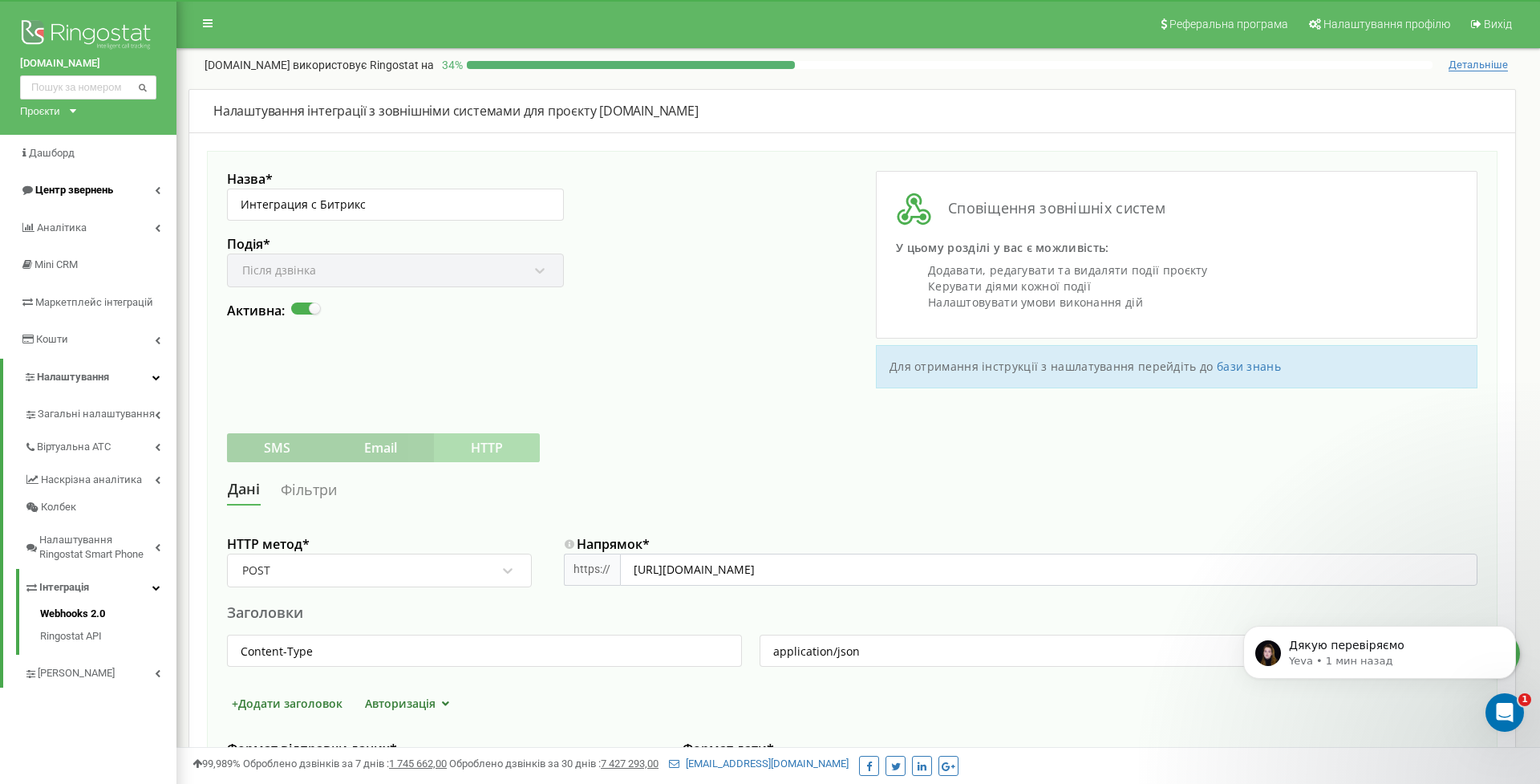
click at [87, 188] on span "Центр звернень" at bounding box center [74, 189] width 78 height 12
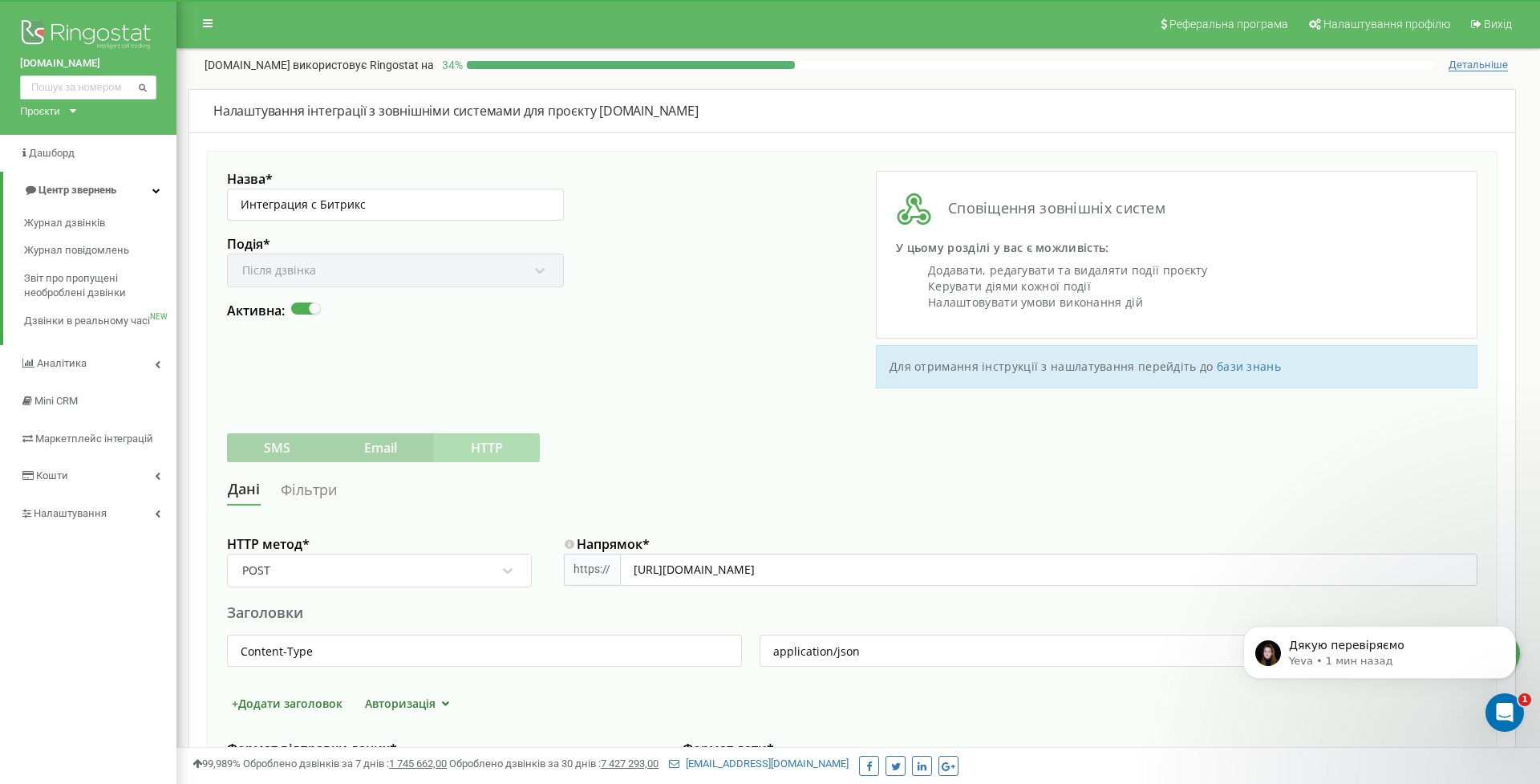
click at [85, 205] on link "Центр звернень" at bounding box center [89, 190] width 173 height 38
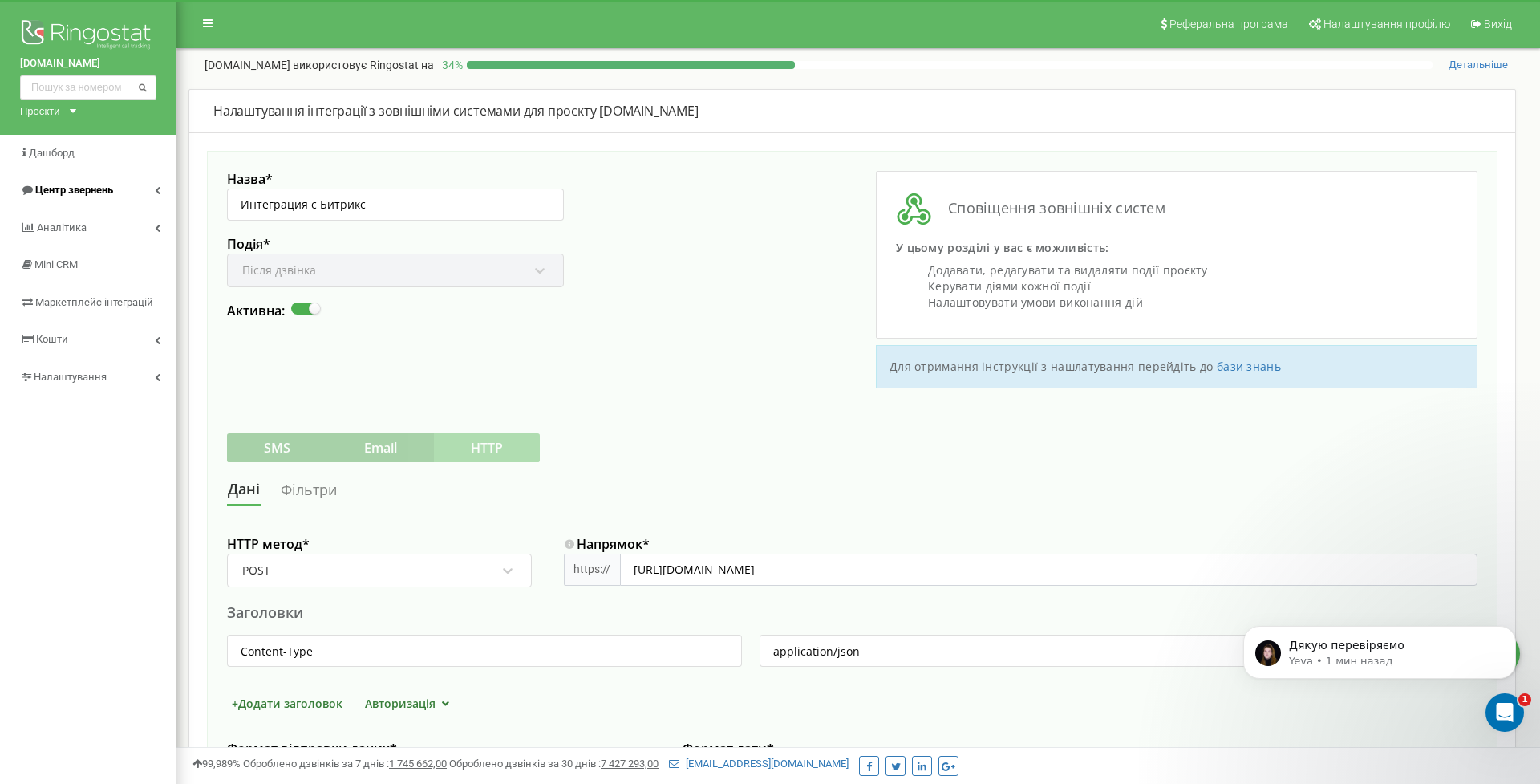
click at [86, 198] on link "Центр звернень" at bounding box center [88, 190] width 176 height 38
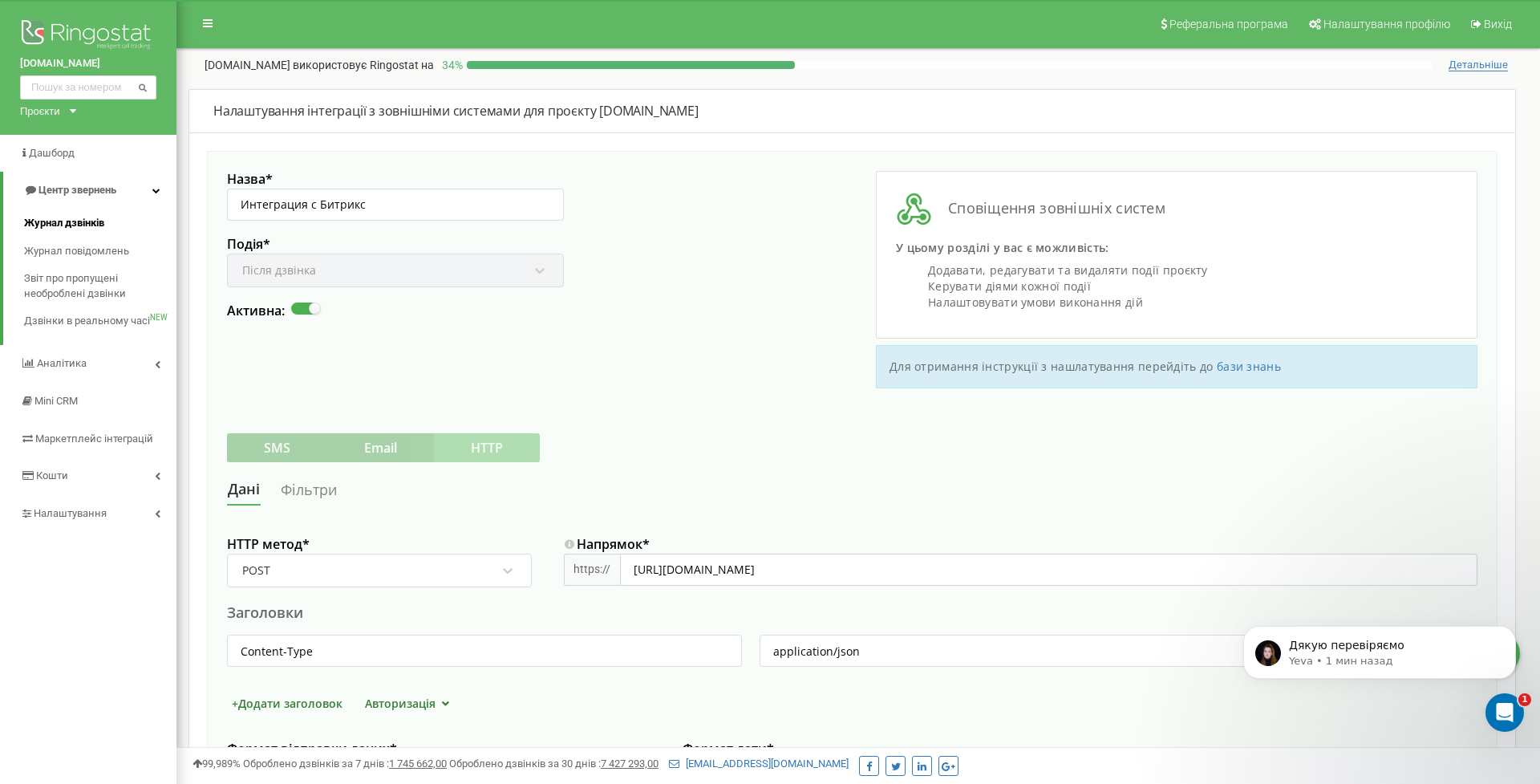
click at [86, 224] on span "Журнал дзвінків" at bounding box center [63, 223] width 81 height 15
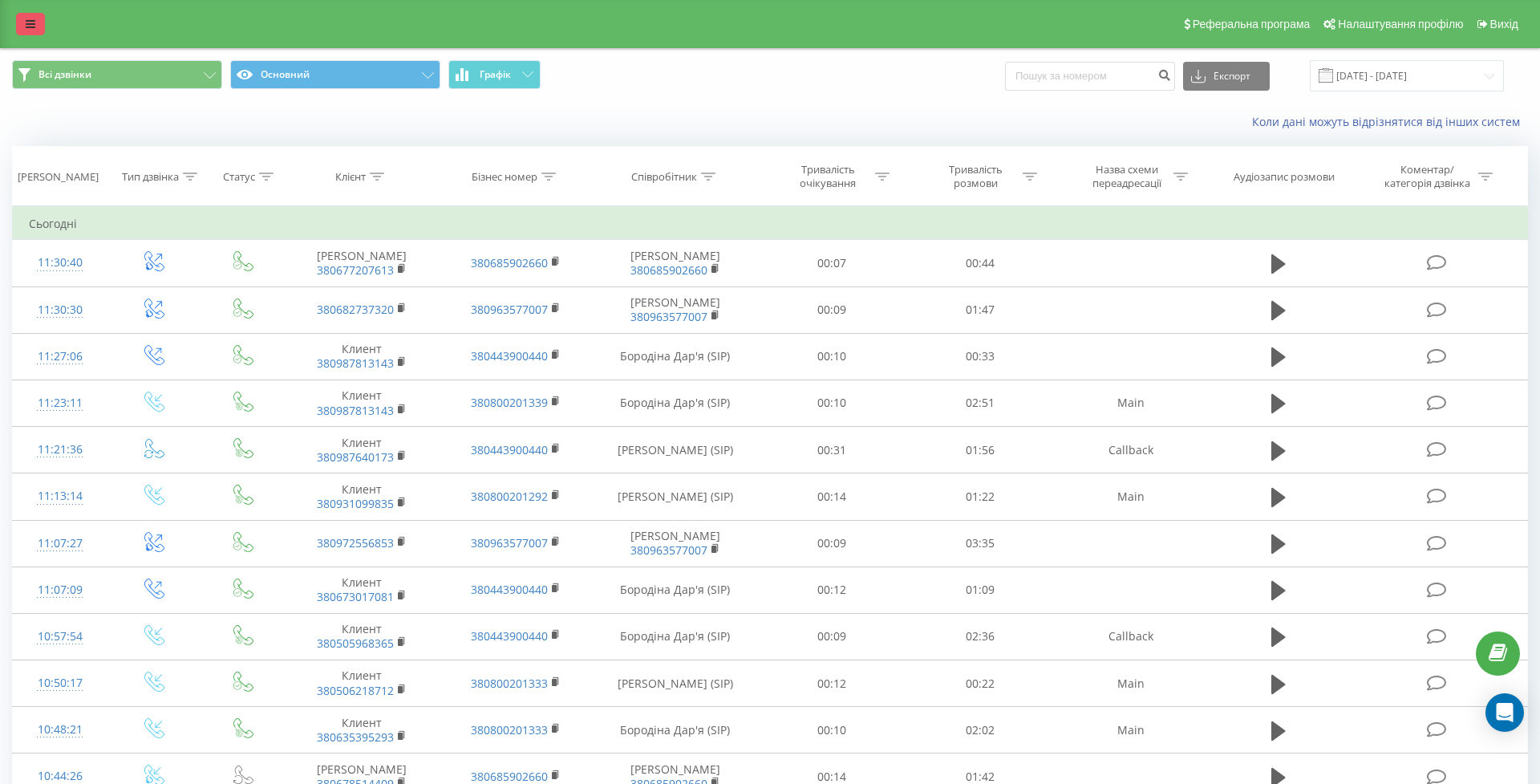
click at [24, 35] on link at bounding box center [30, 25] width 28 height 23
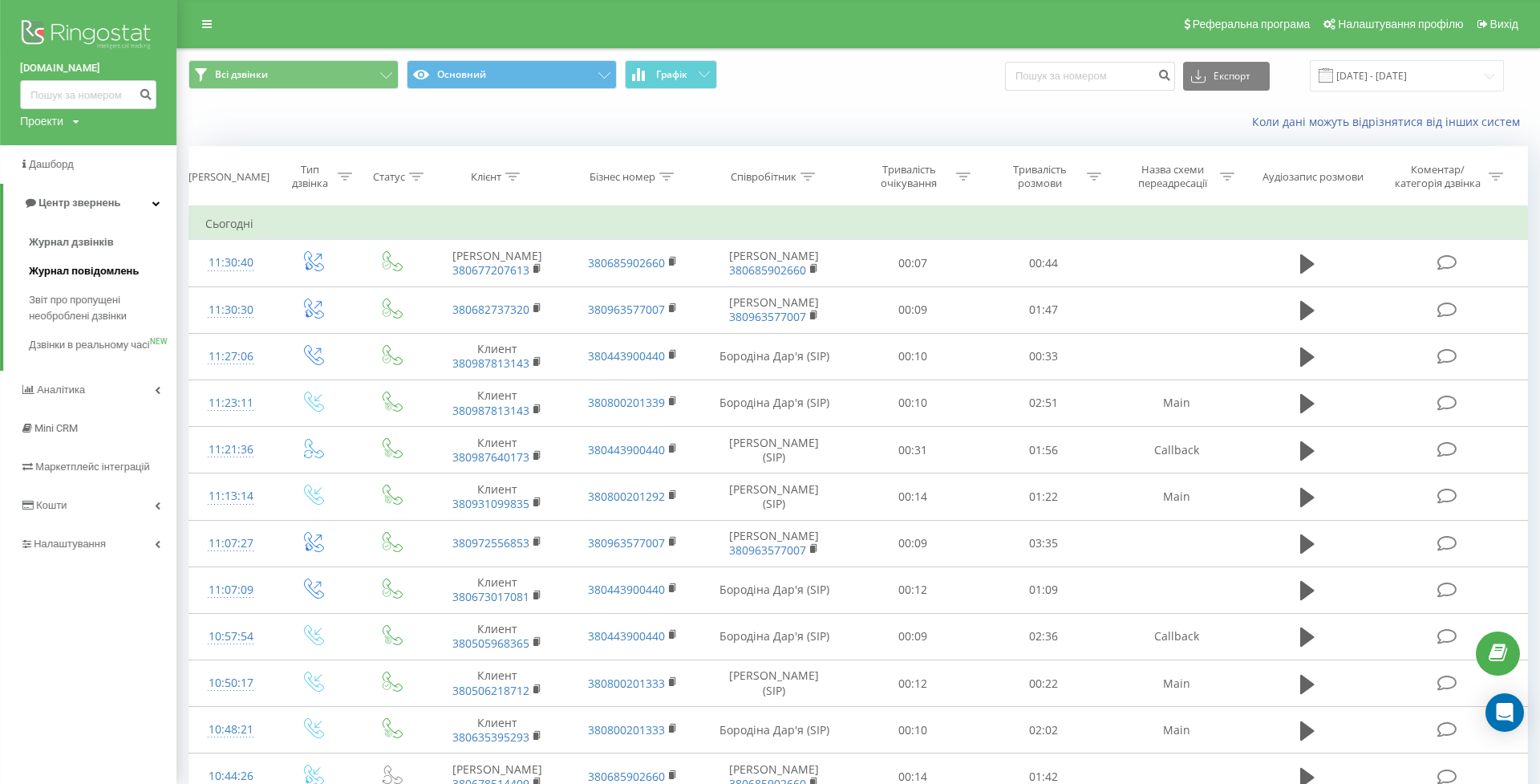
click at [60, 263] on span "Журнал повідомлень" at bounding box center [83, 271] width 110 height 16
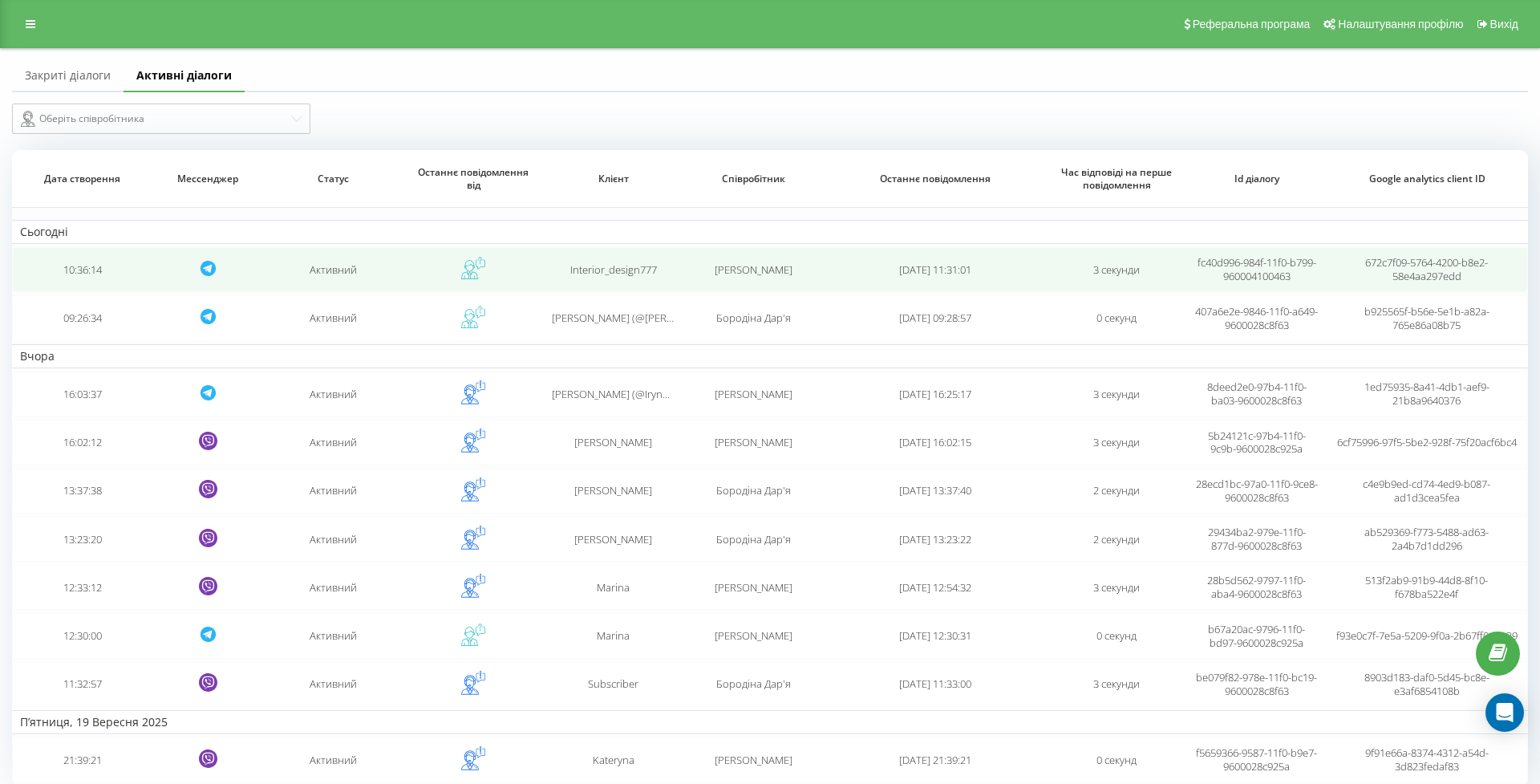
click at [95, 286] on td "10:36:14" at bounding box center [81, 269] width 139 height 45
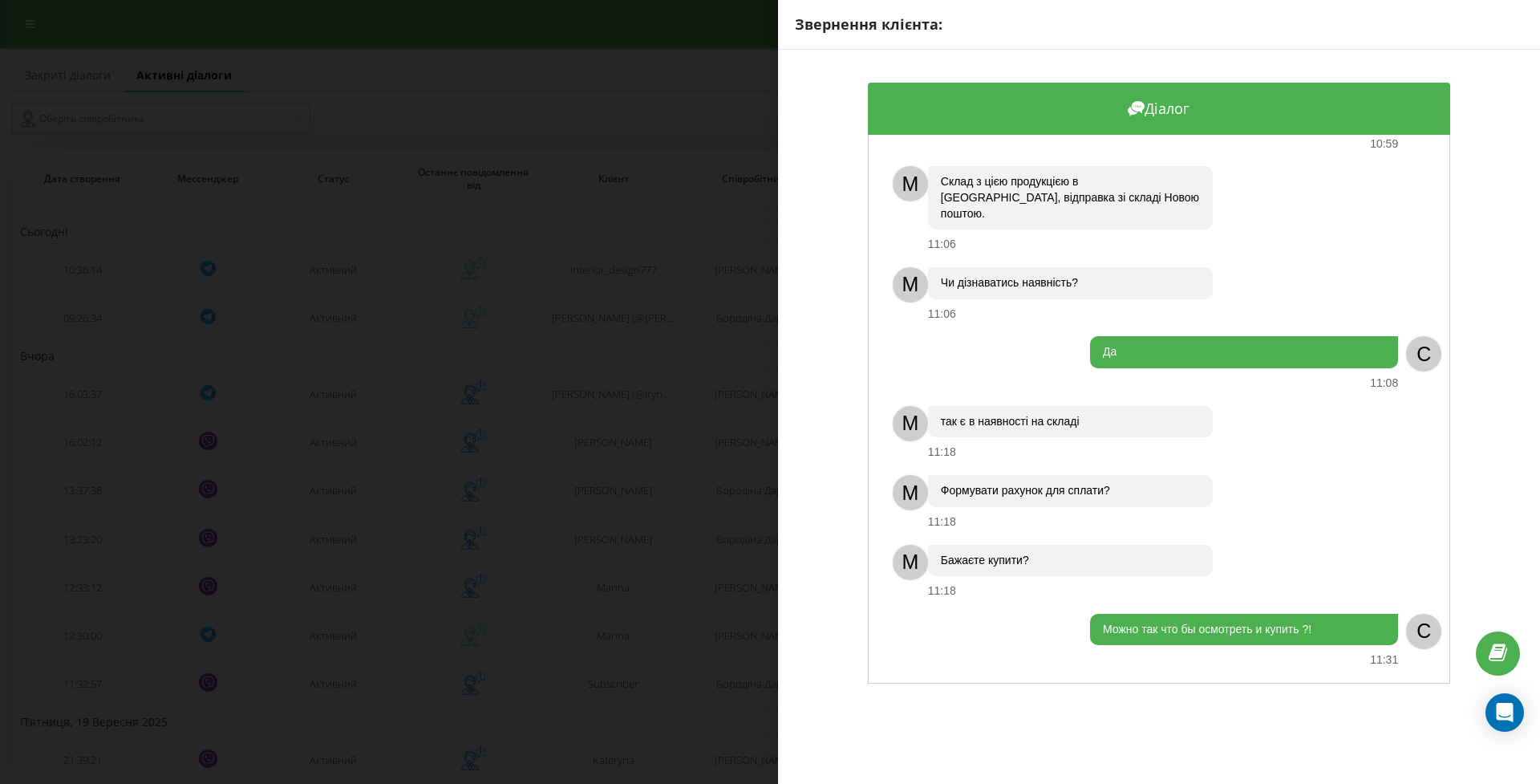
scroll to position [939, 0]
click at [678, 418] on div "Звернення клієнта: Діалог M Здравствуйте, Interior_design777! Спасибо за Ваше о…" at bounding box center [770, 392] width 1540 height 784
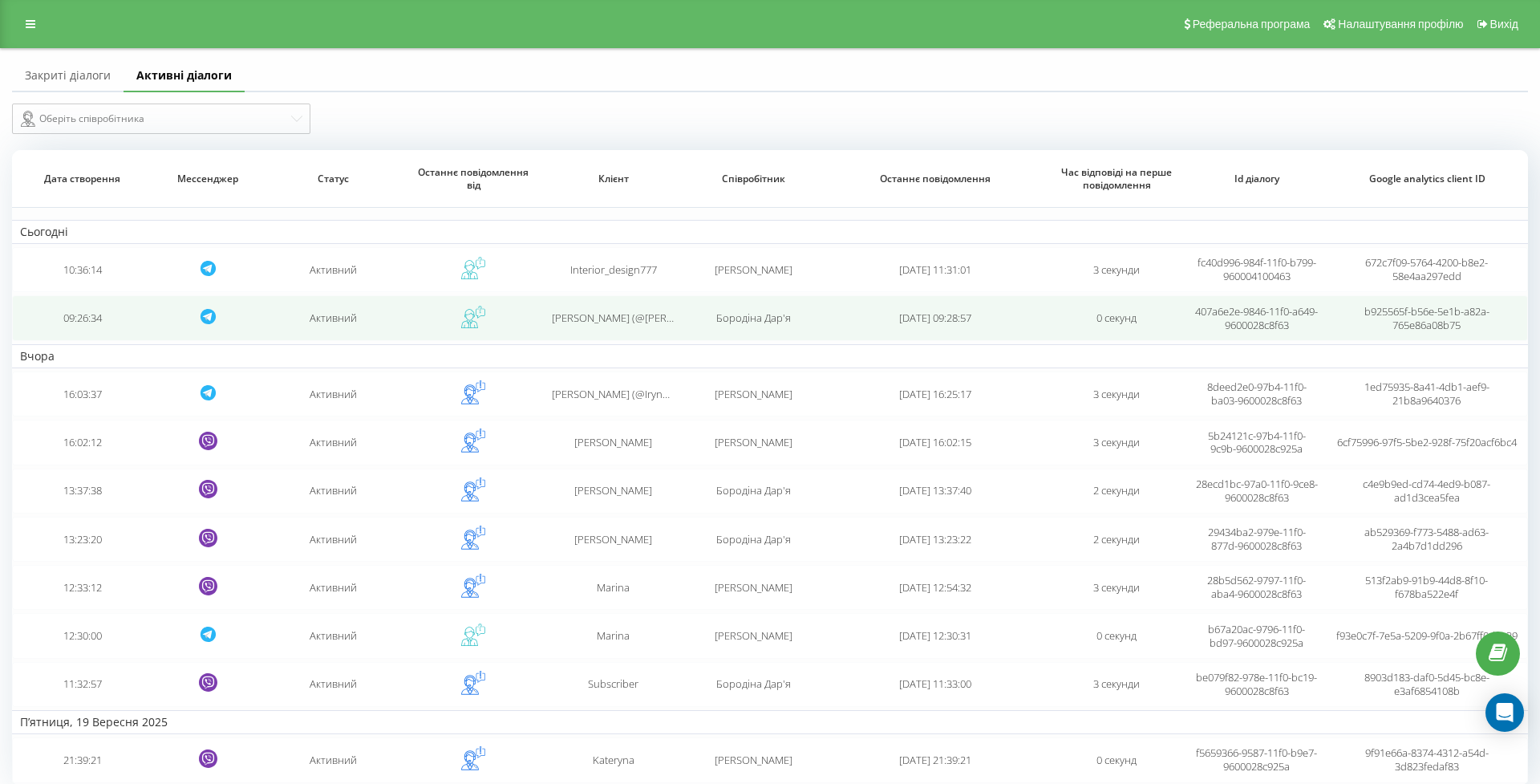
click at [69, 340] on td "09:26:34" at bounding box center [81, 317] width 139 height 45
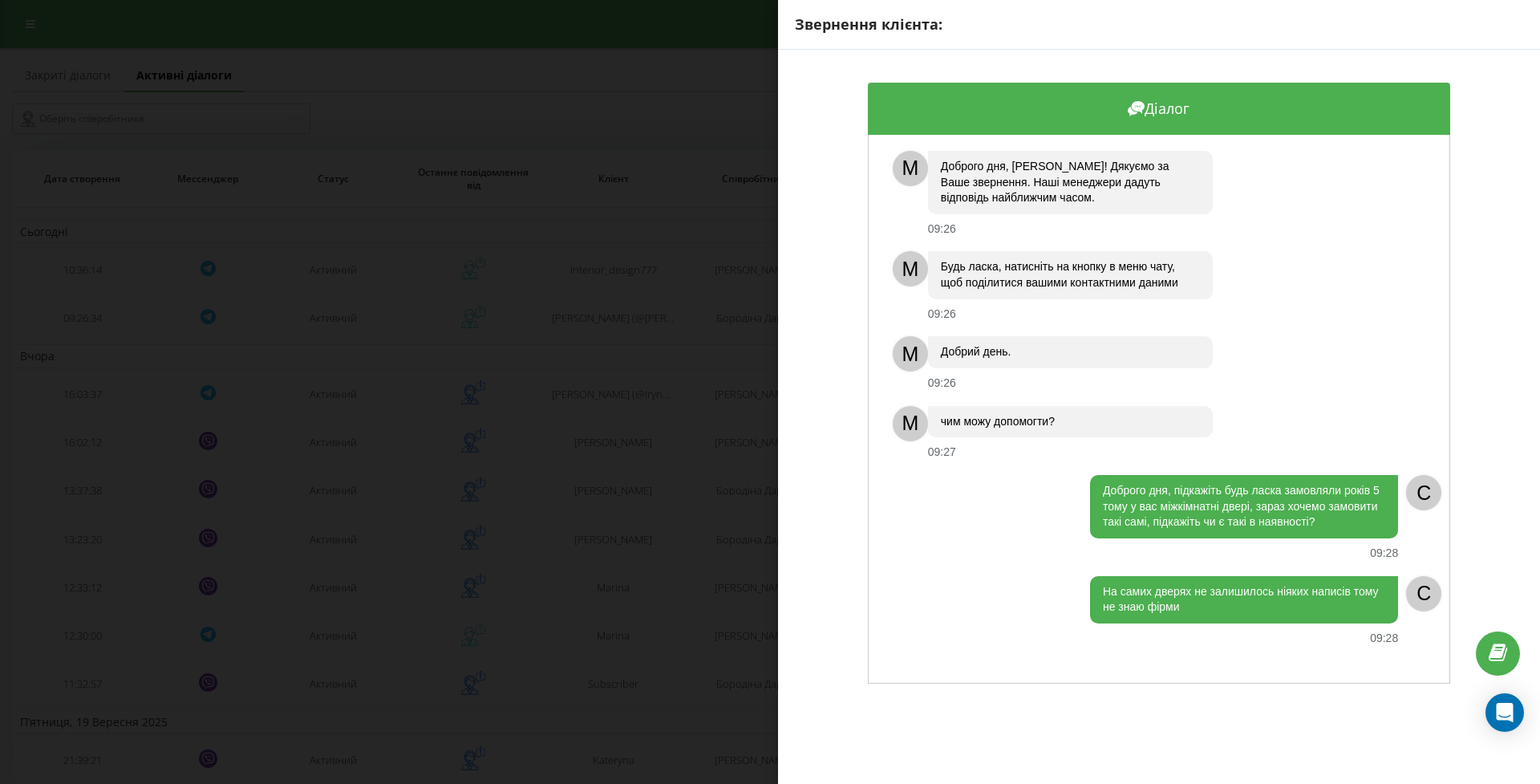
click at [761, 398] on div "Звернення клієнта: Діалог M Доброго дня, [PERSON_NAME]! Дякуємо за Ваше звернен…" at bounding box center [770, 392] width 1540 height 784
